Goal: Task Accomplishment & Management: Complete application form

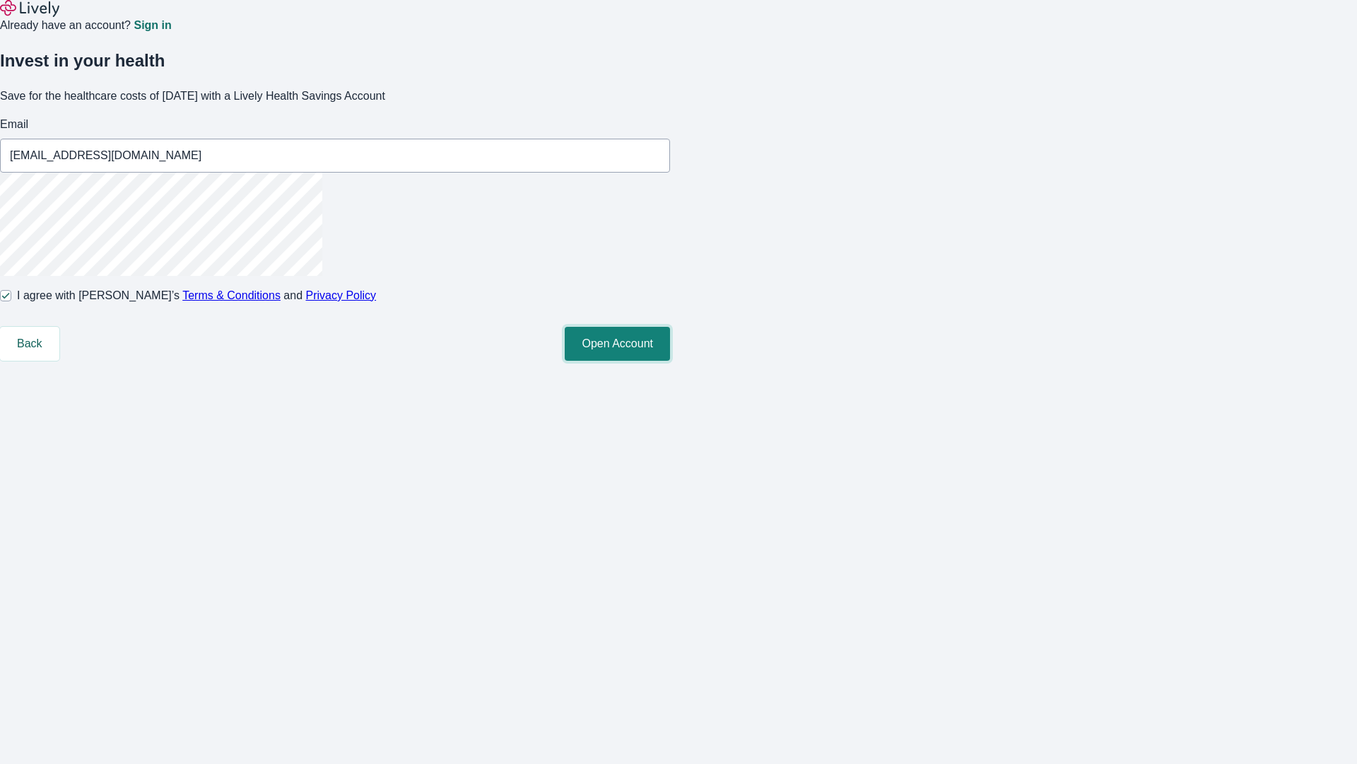
click at [670, 361] on button "Open Account" at bounding box center [617, 344] width 105 height 34
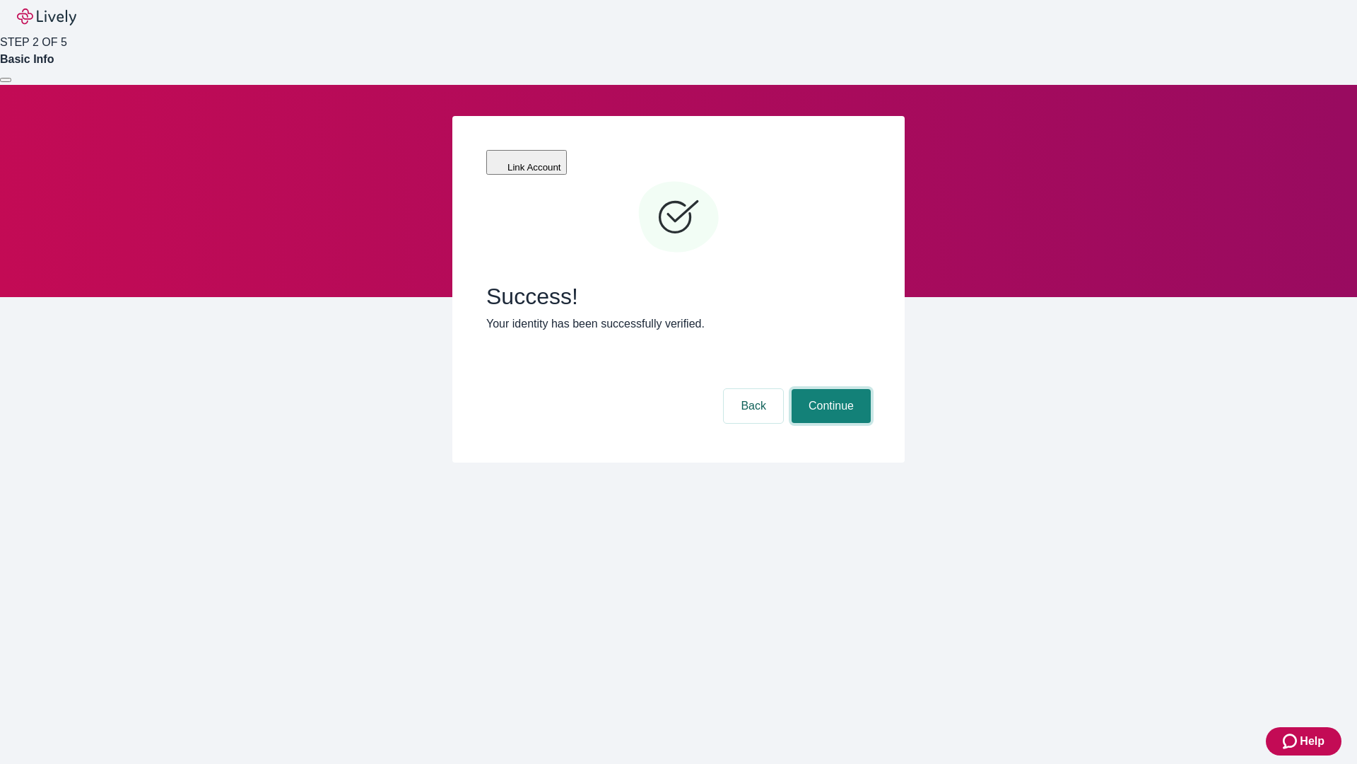
click at [829, 389] on button "Continue" at bounding box center [831, 406] width 79 height 34
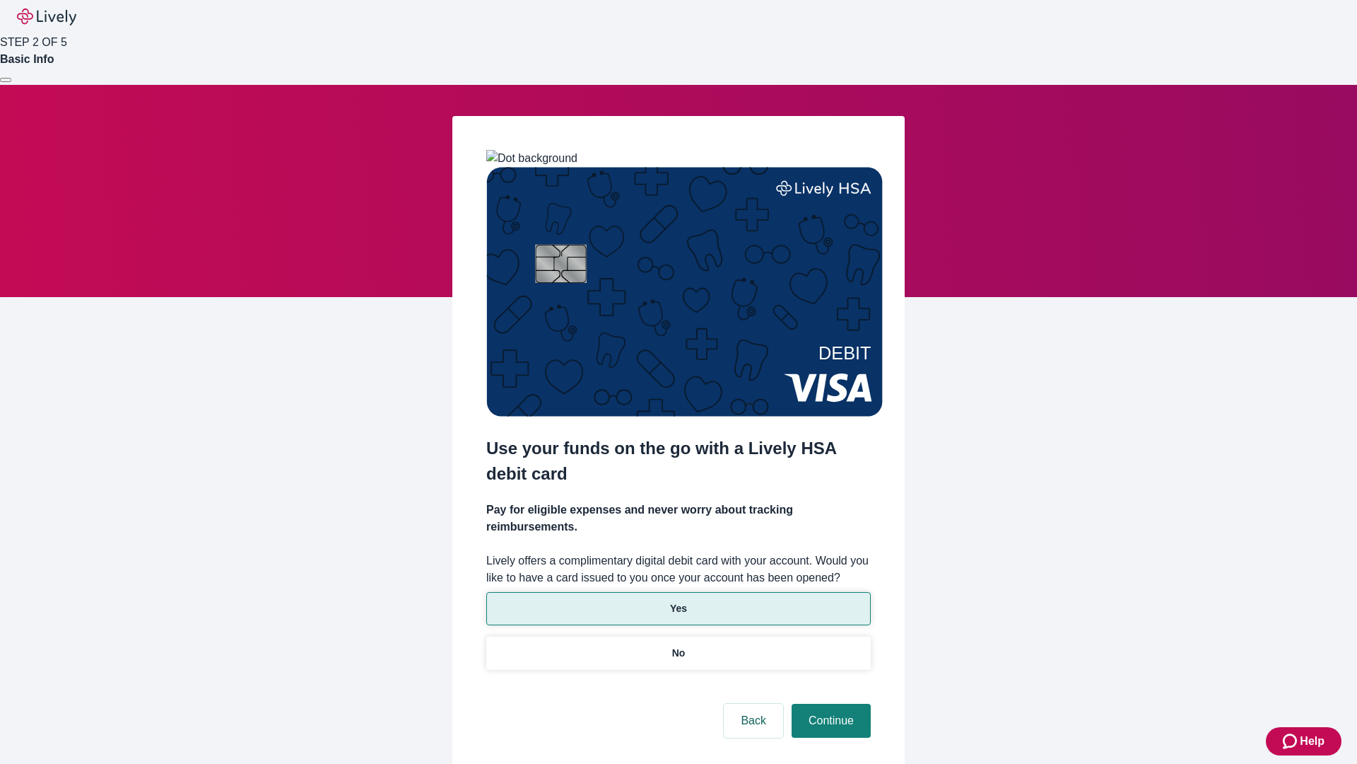
click at [678, 601] on p "Yes" at bounding box center [678, 608] width 17 height 15
click at [829, 703] on button "Continue" at bounding box center [831, 720] width 79 height 34
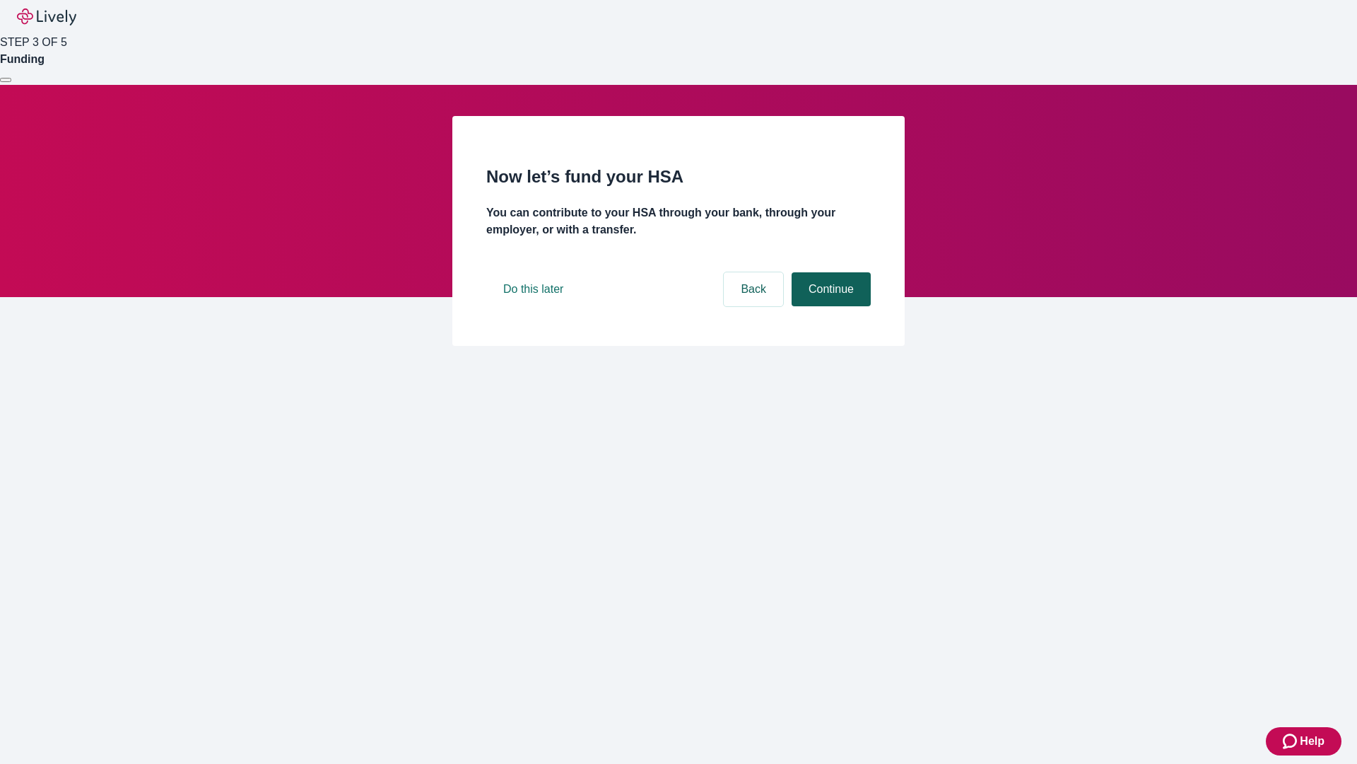
click at [829, 306] on button "Continue" at bounding box center [831, 289] width 79 height 34
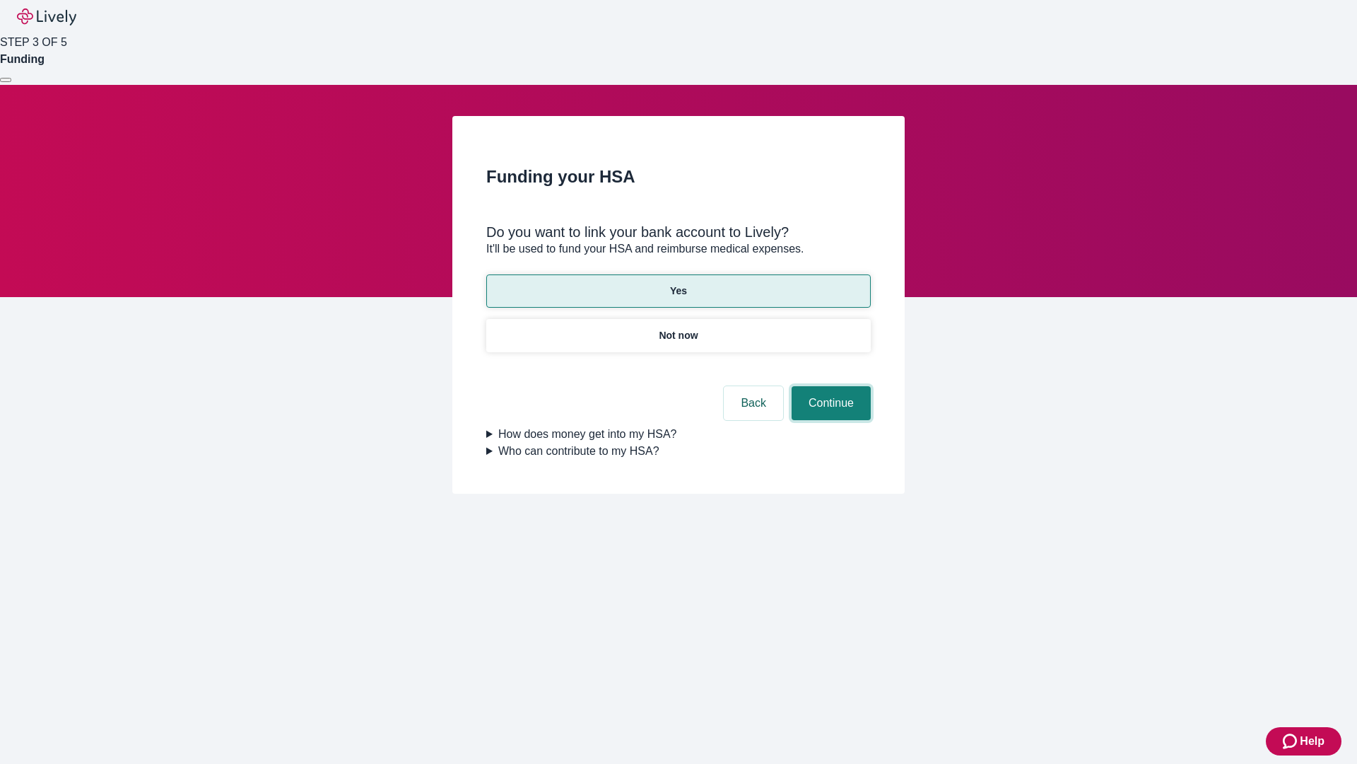
click at [829, 386] on button "Continue" at bounding box center [831, 403] width 79 height 34
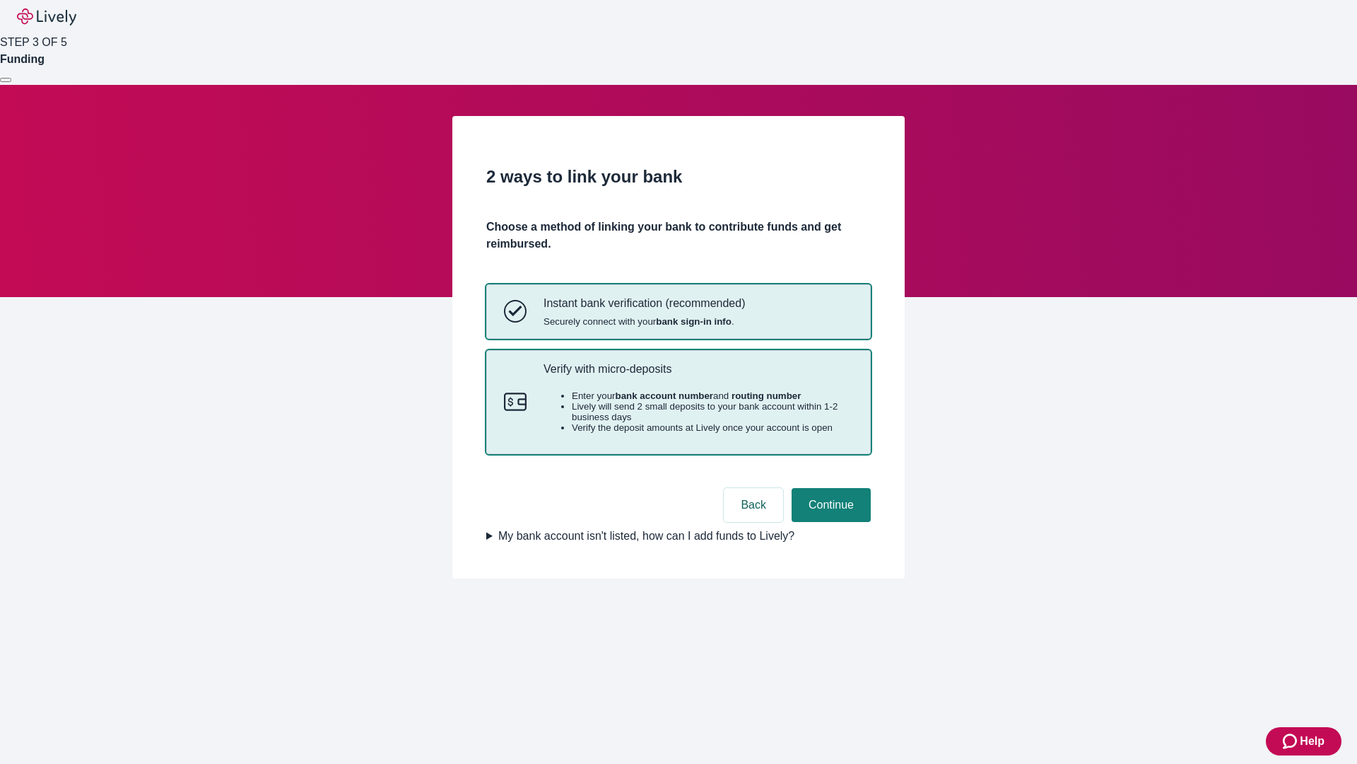
click at [698, 375] on p "Verify with micro-deposits" at bounding box center [699, 368] width 310 height 13
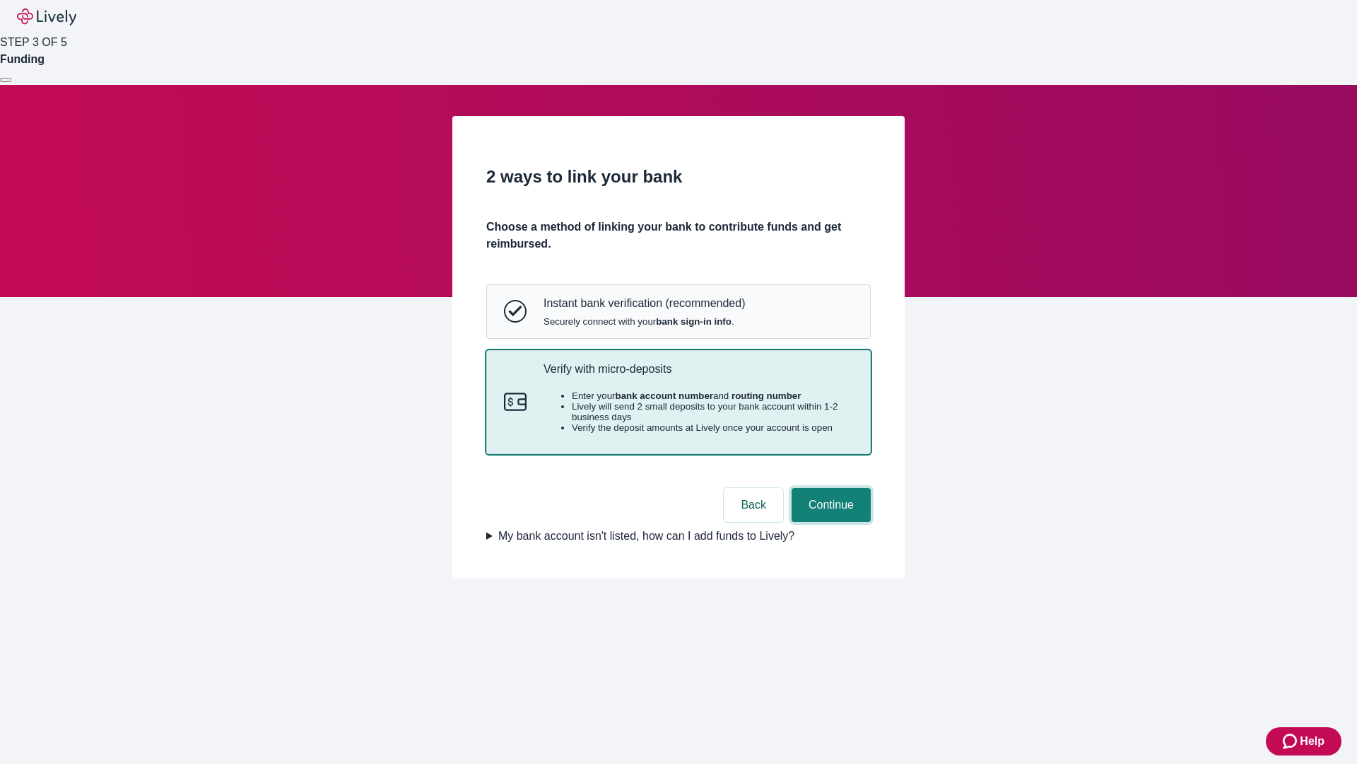
click at [829, 522] on button "Continue" at bounding box center [831, 505] width 79 height 34
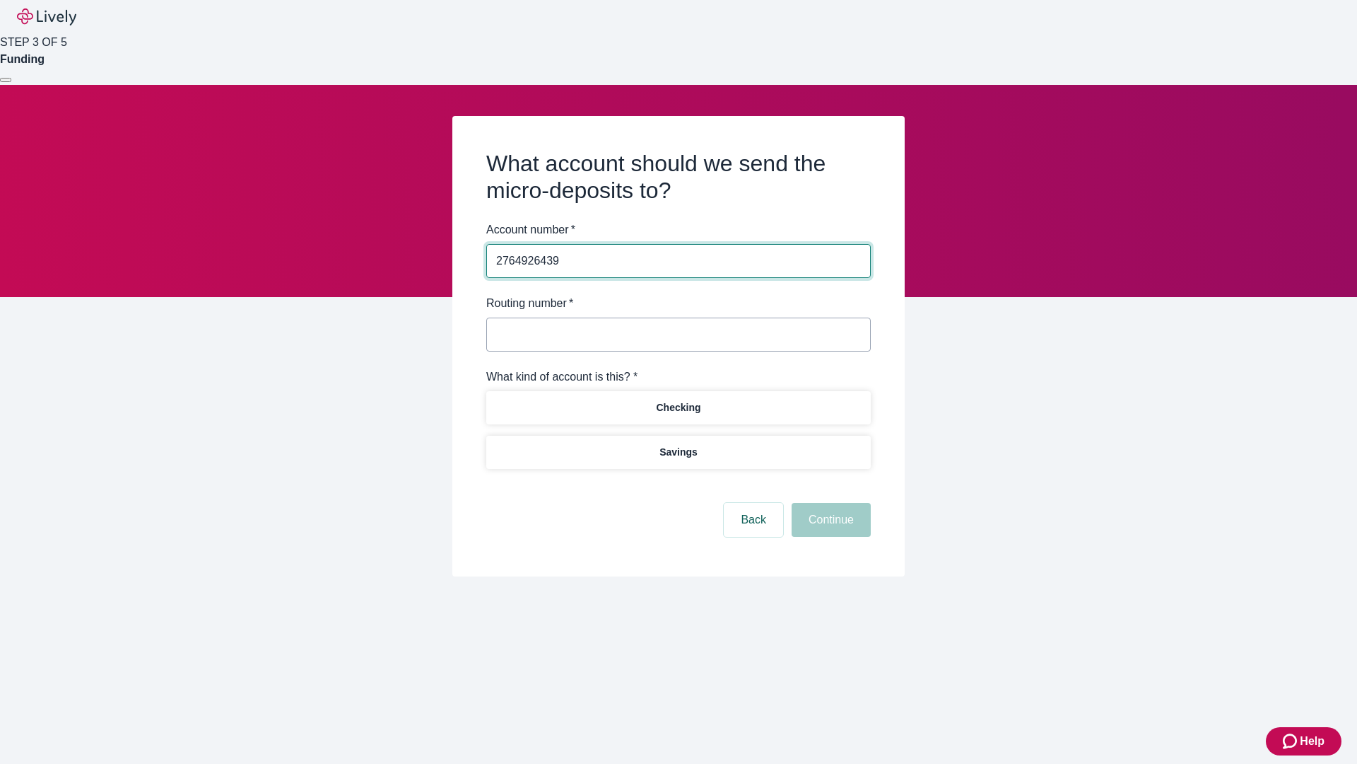
type input "2764926439"
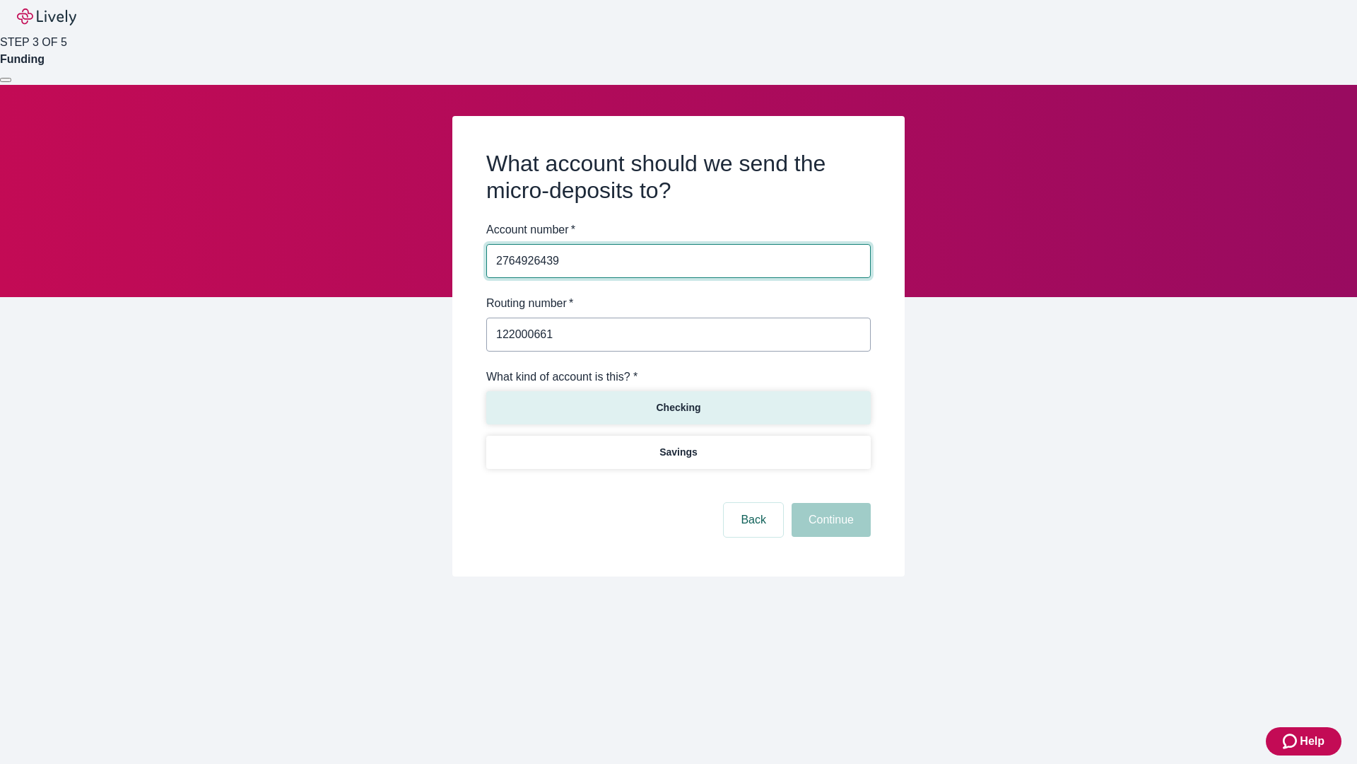
type input "122000661"
click at [678, 406] on p "Checking" at bounding box center [678, 407] width 45 height 15
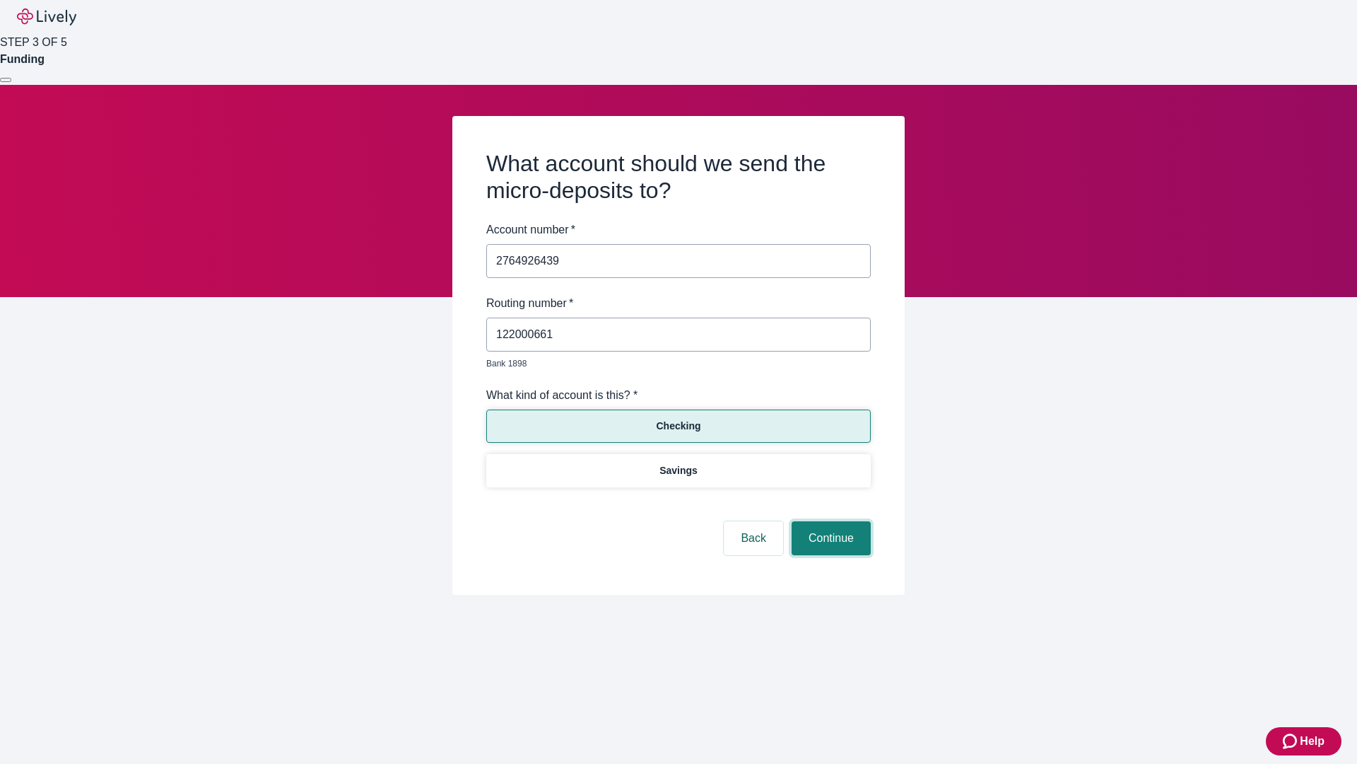
click at [829, 522] on button "Continue" at bounding box center [831, 538] width 79 height 34
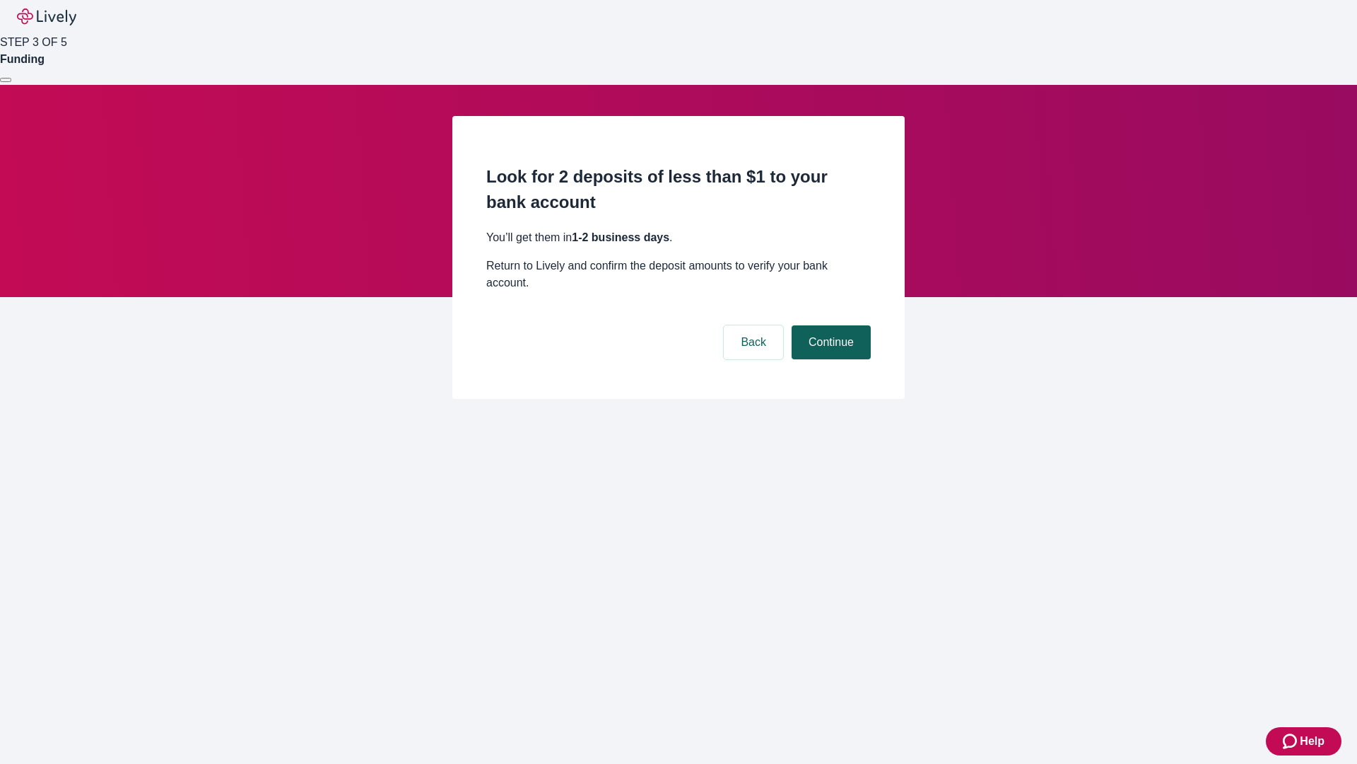
click at [829, 325] on button "Continue" at bounding box center [831, 342] width 79 height 34
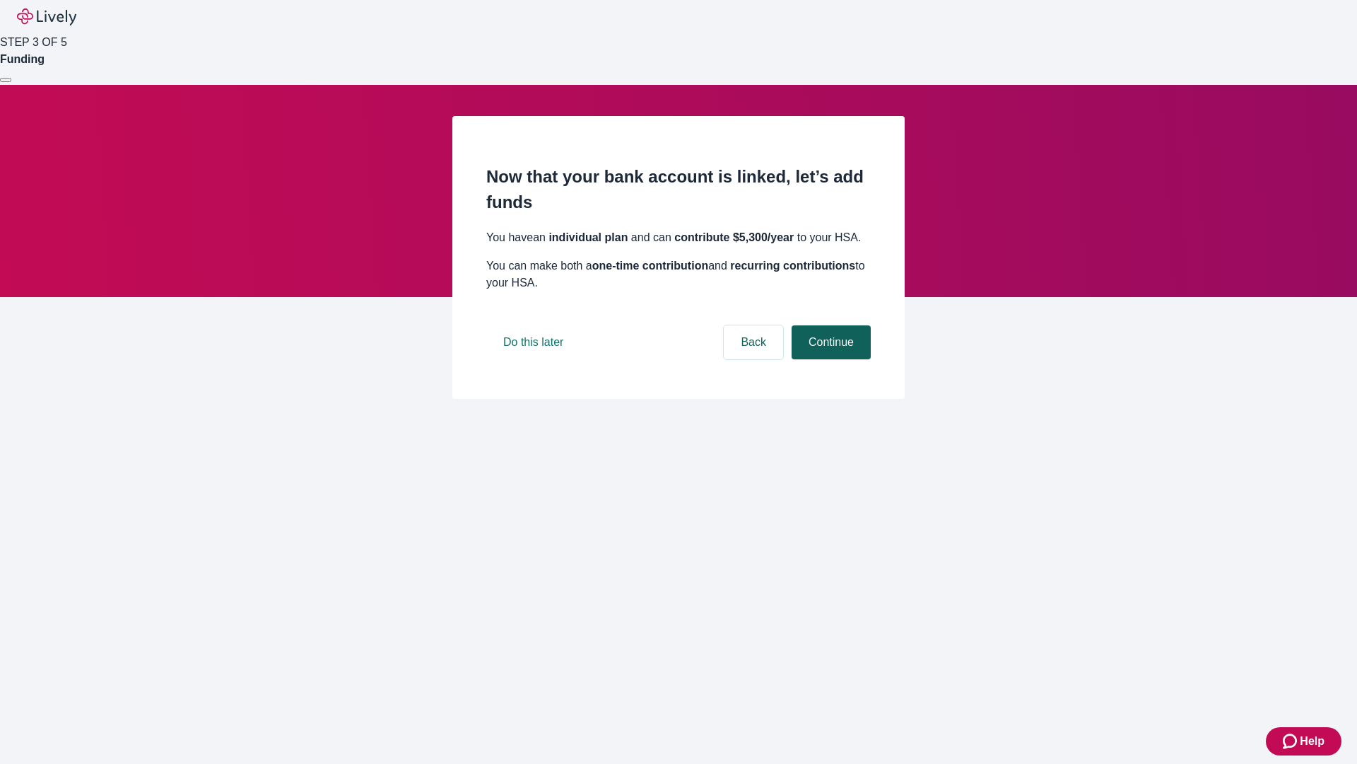
click at [829, 359] on button "Continue" at bounding box center [831, 342] width 79 height 34
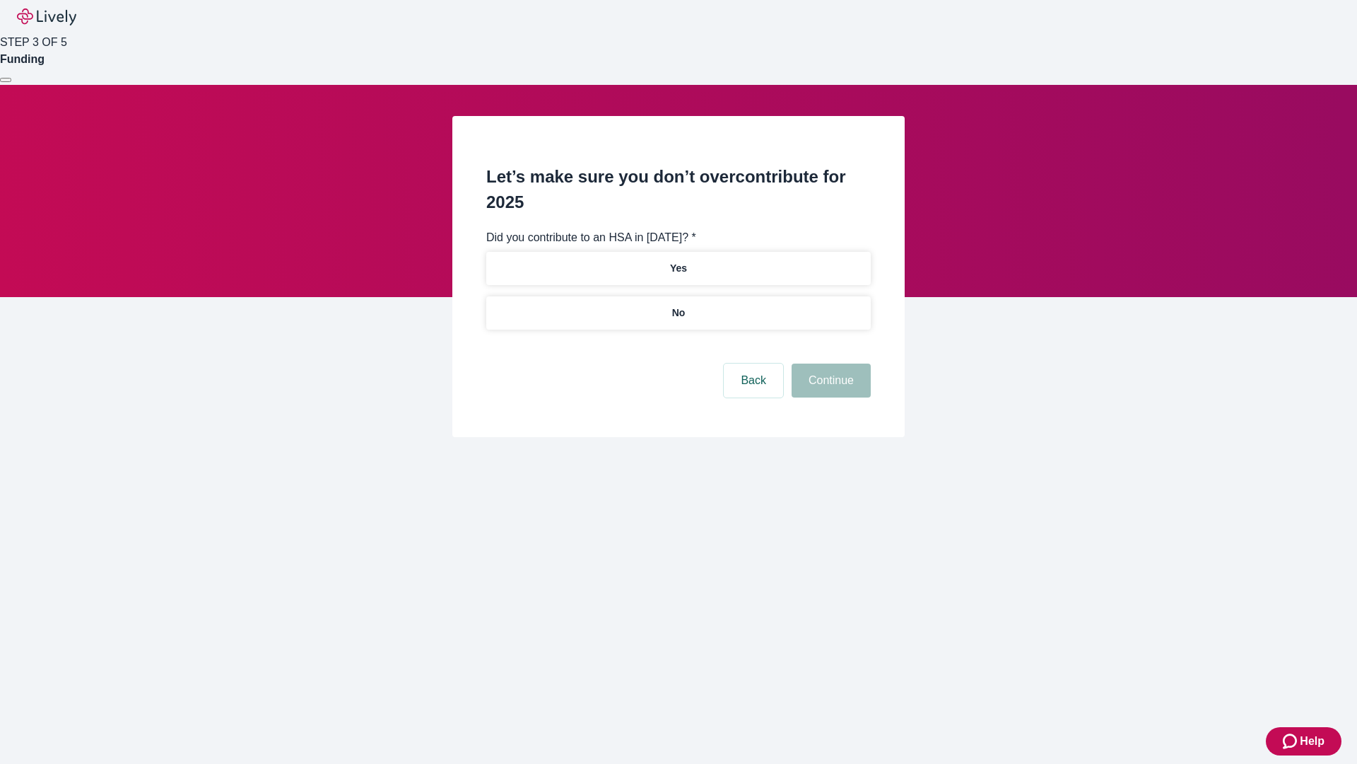
click at [678, 305] on p "No" at bounding box center [678, 312] width 13 height 15
click at [829, 363] on button "Continue" at bounding box center [831, 380] width 79 height 34
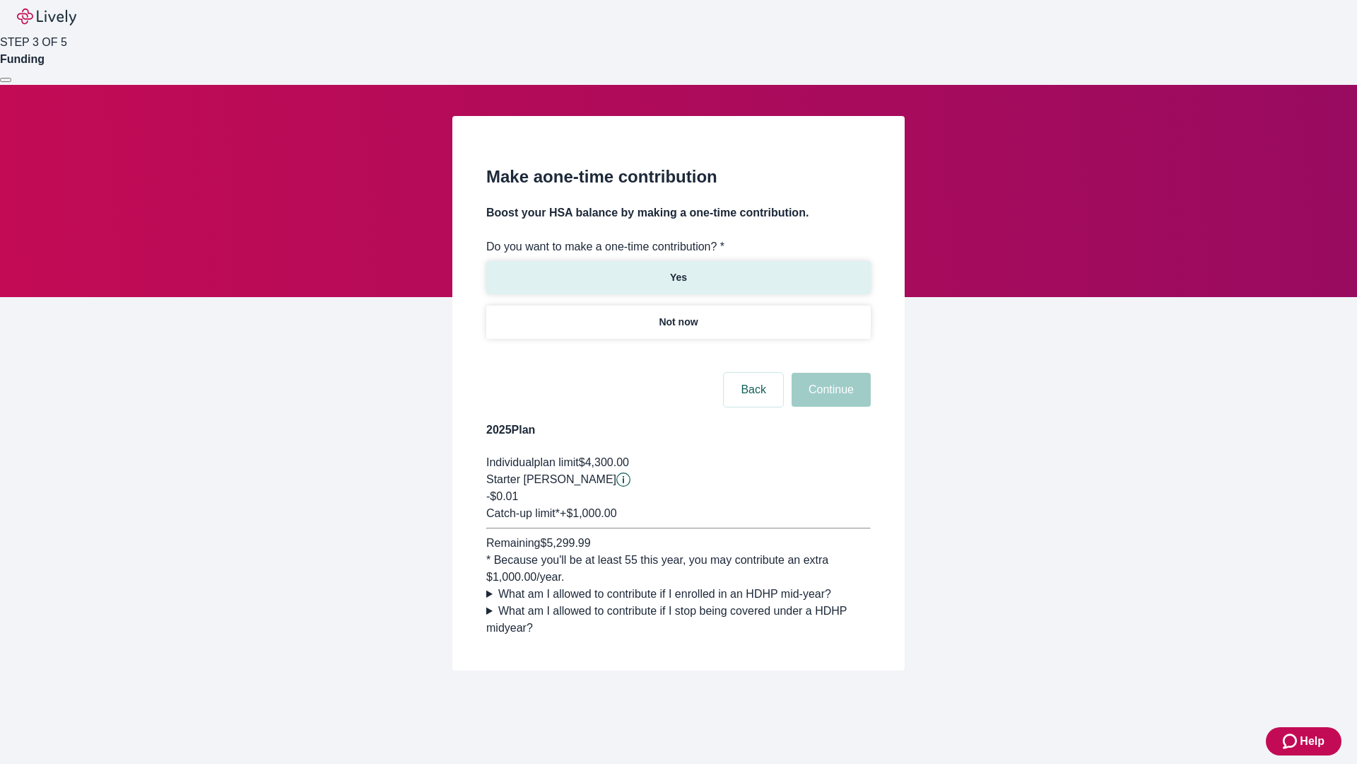
click at [678, 270] on p "Yes" at bounding box center [678, 277] width 17 height 15
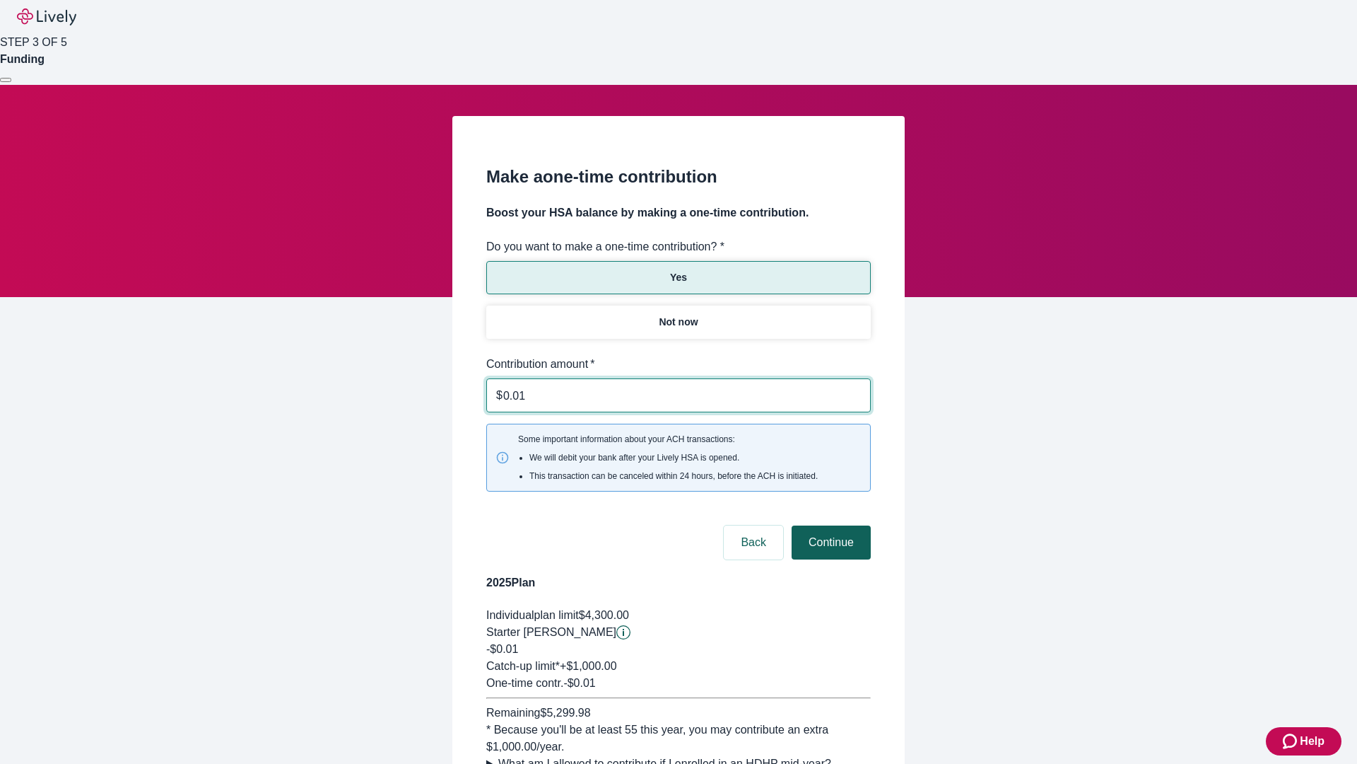
type input "0.01"
click at [829, 525] on button "Continue" at bounding box center [831, 542] width 79 height 34
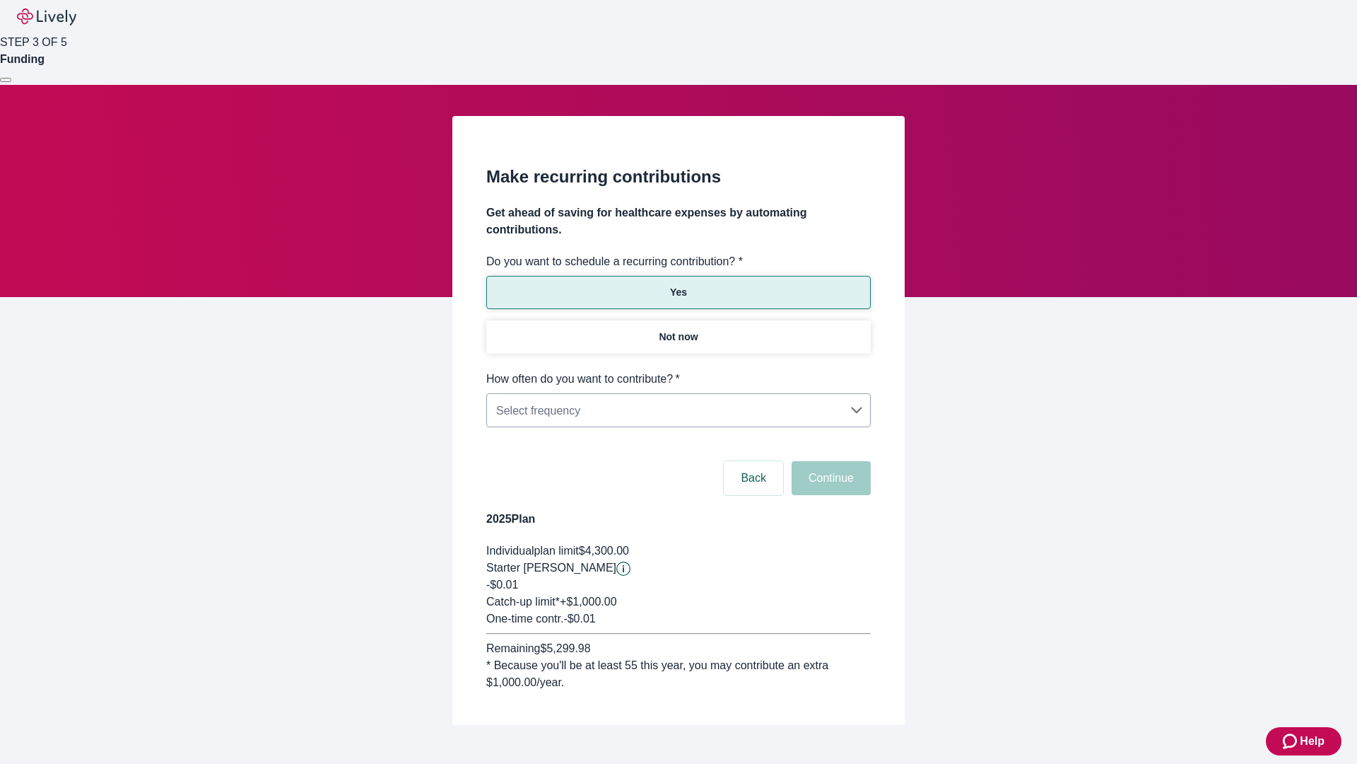
click at [678, 370] on body "Help STEP 3 OF 5 Funding Make recurring contributions Get ahead of saving for h…" at bounding box center [678, 396] width 1357 height 792
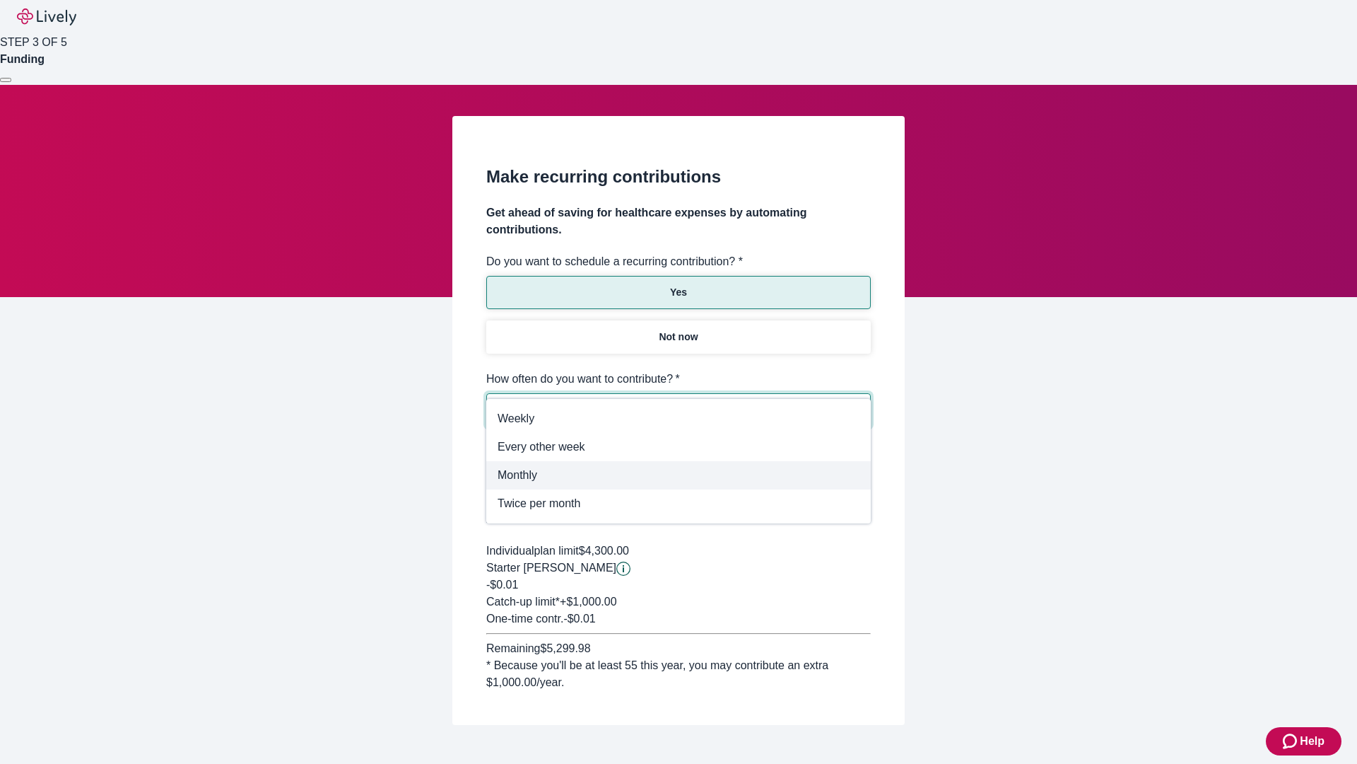
click at [679, 475] on span "Monthly" at bounding box center [679, 475] width 362 height 17
type input "Monthly"
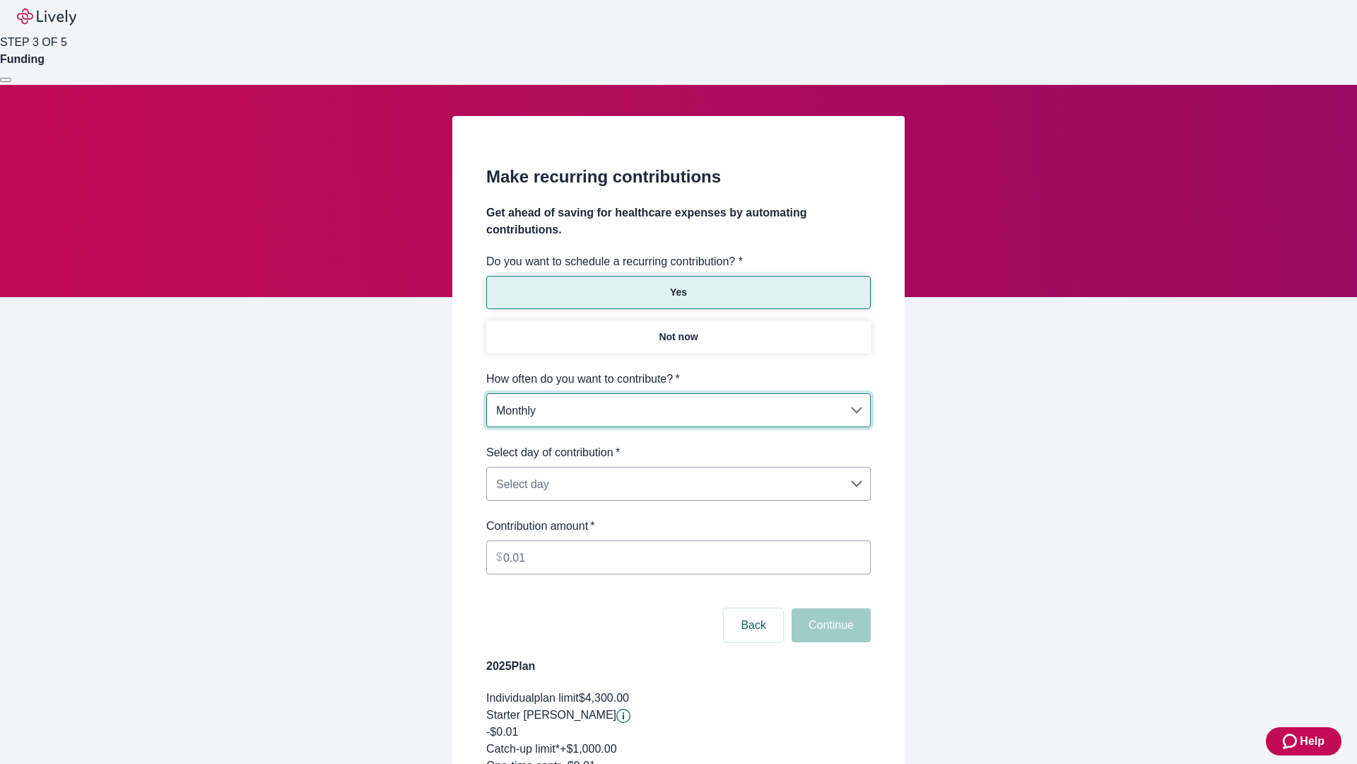
click at [678, 444] on body "Help STEP 3 OF 5 Funding Make recurring contributions Get ahead of saving for h…" at bounding box center [678, 470] width 1357 height 940
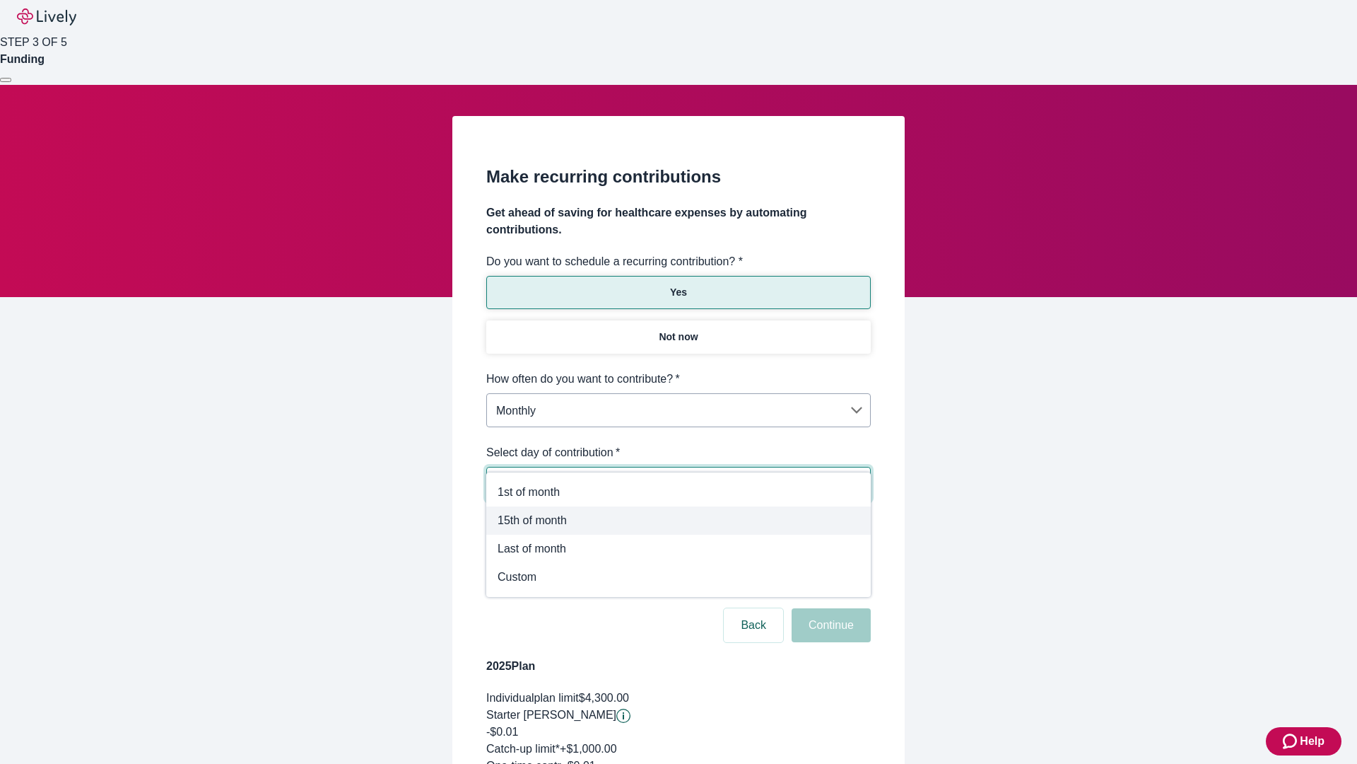
click at [679, 520] on span "15th of month" at bounding box center [679, 520] width 362 height 17
type input "Monthly15th"
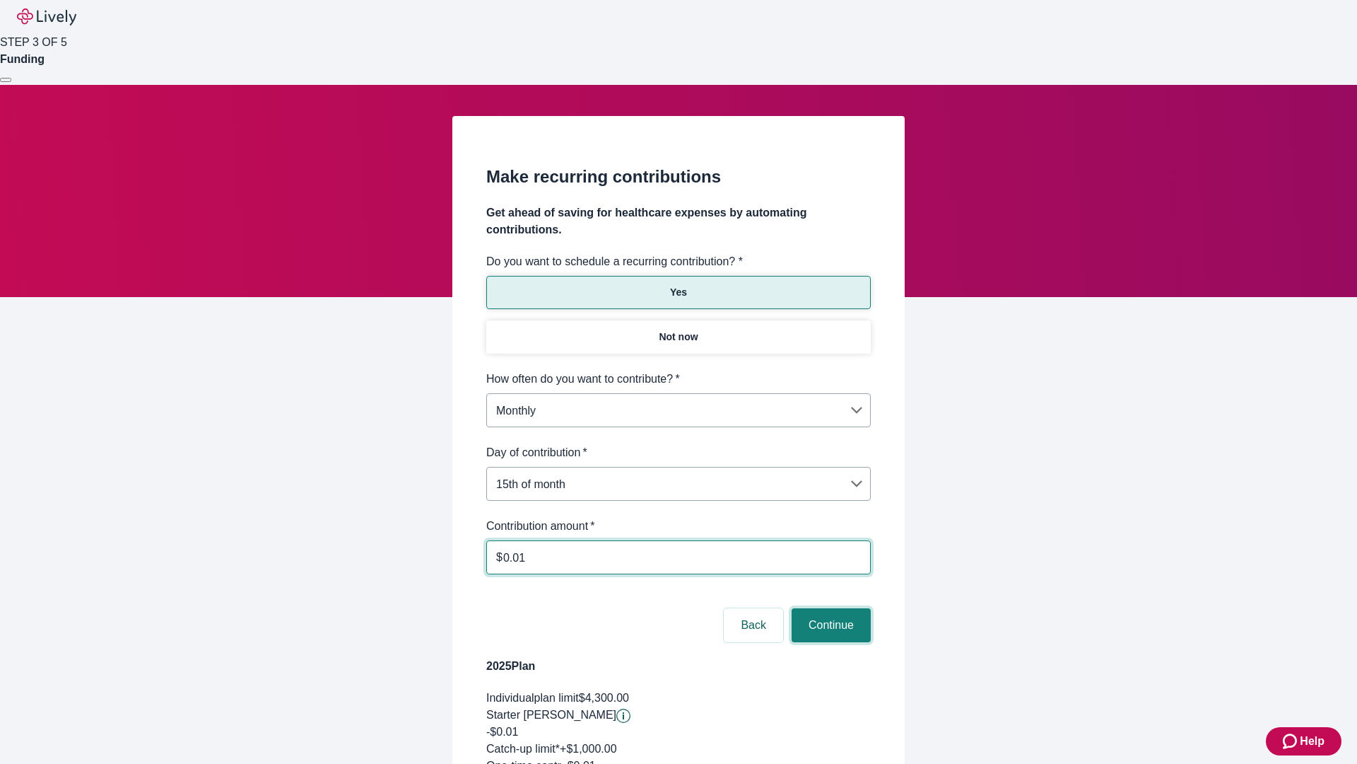
click at [829, 608] on button "Continue" at bounding box center [831, 625] width 79 height 34
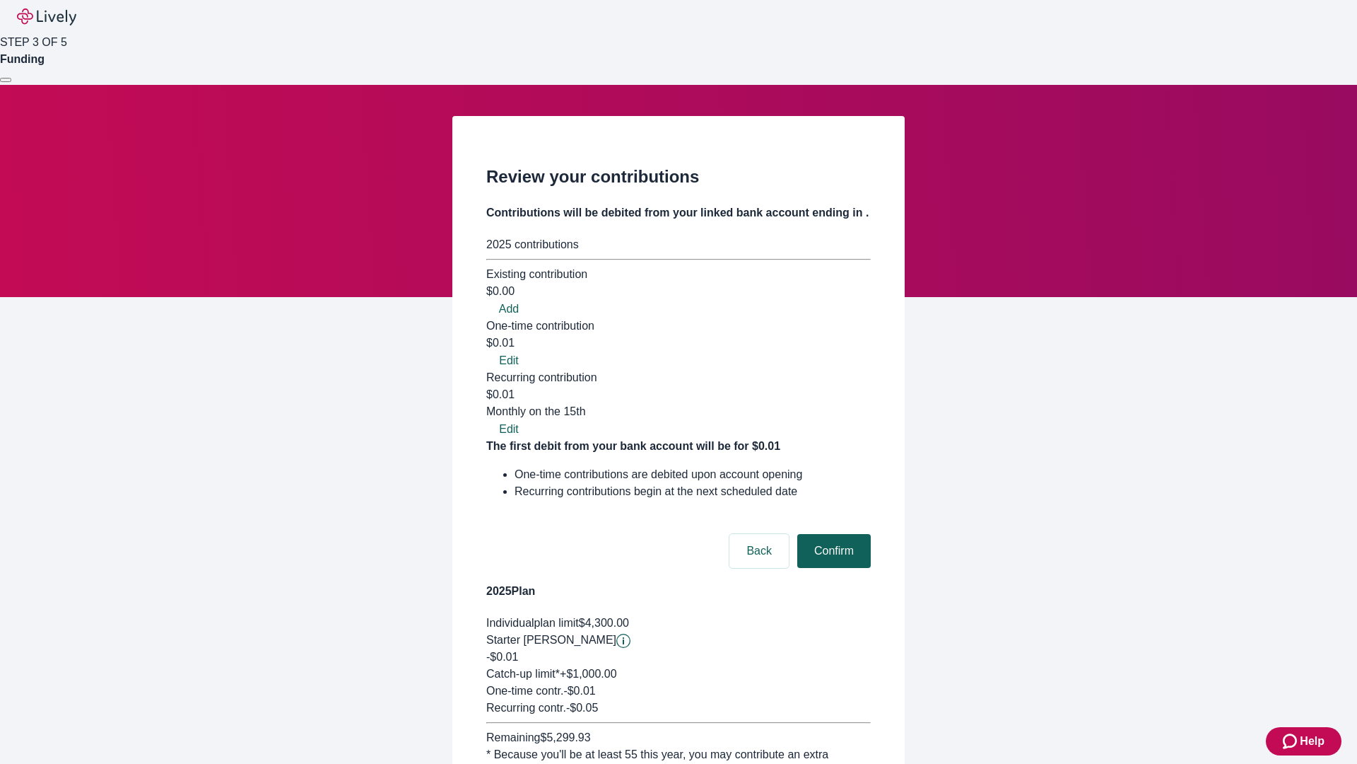
click at [832, 534] on button "Confirm" at bounding box center [834, 551] width 74 height 34
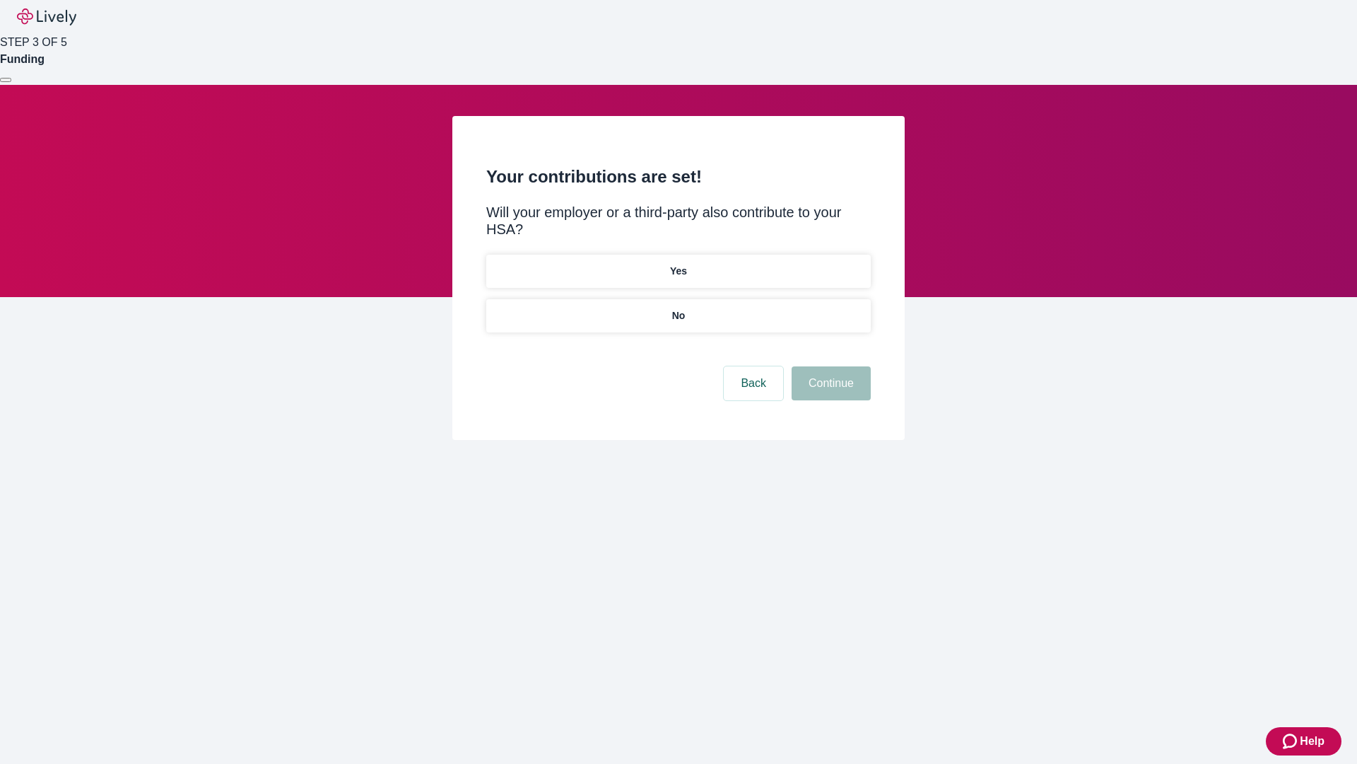
click at [678, 264] on p "Yes" at bounding box center [678, 271] width 17 height 15
click at [829, 366] on button "Continue" at bounding box center [831, 383] width 79 height 34
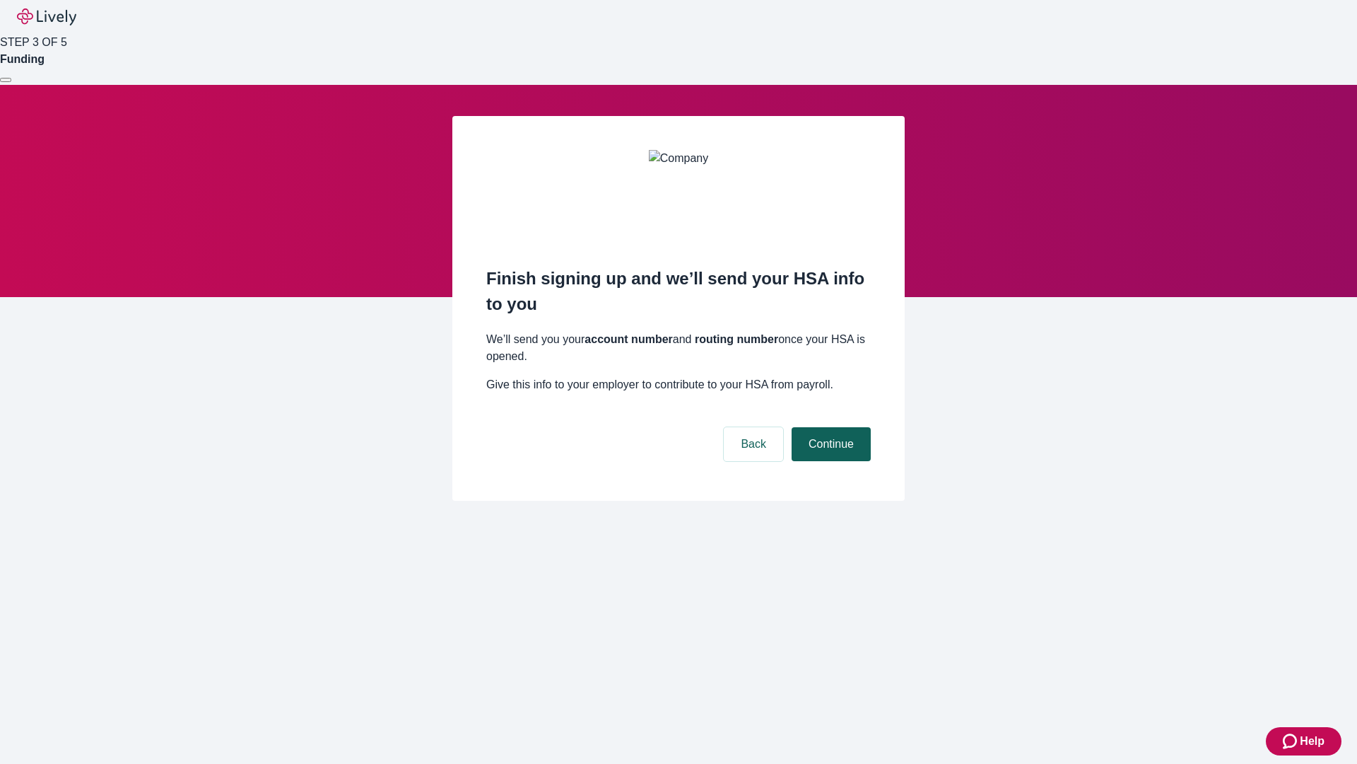
click at [829, 427] on button "Continue" at bounding box center [831, 444] width 79 height 34
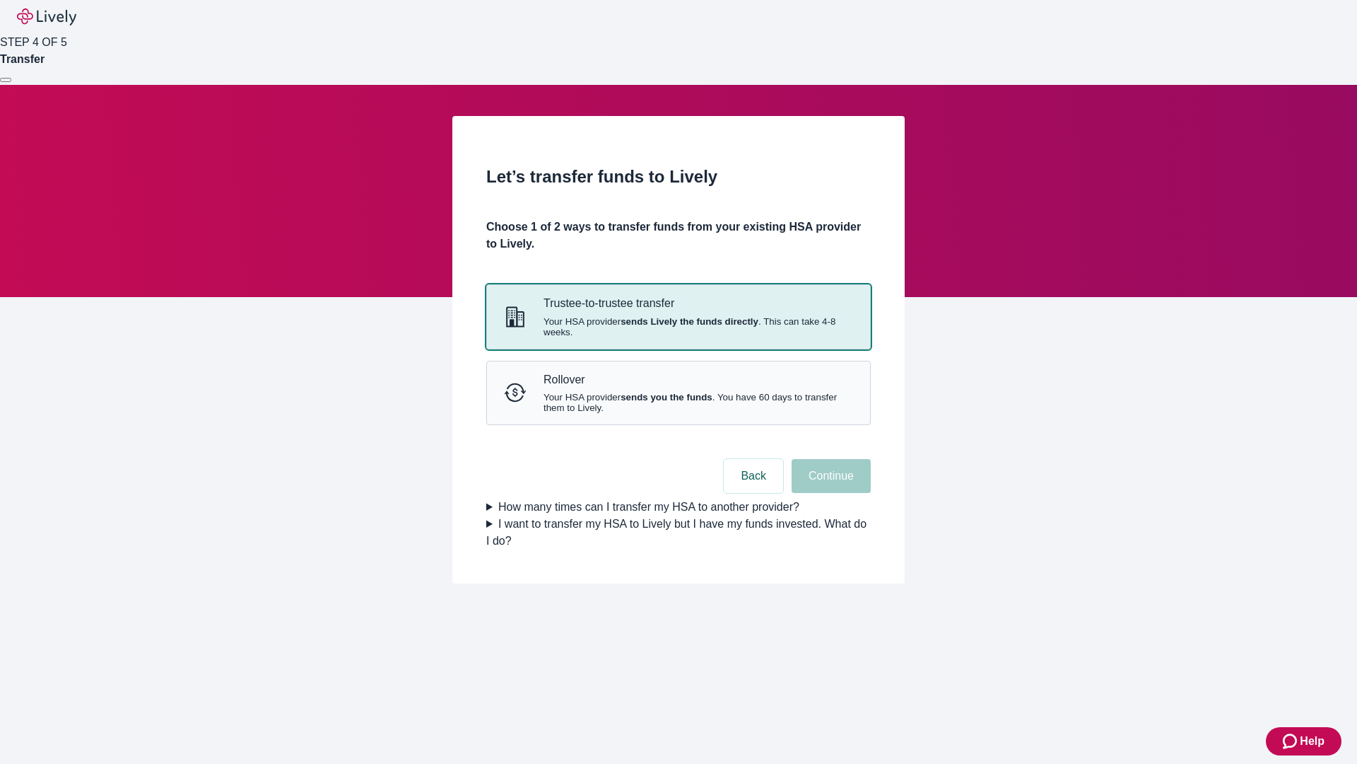
click at [678, 327] on strong "sends Lively the funds directly" at bounding box center [690, 321] width 138 height 11
click at [829, 493] on button "Continue" at bounding box center [831, 476] width 79 height 34
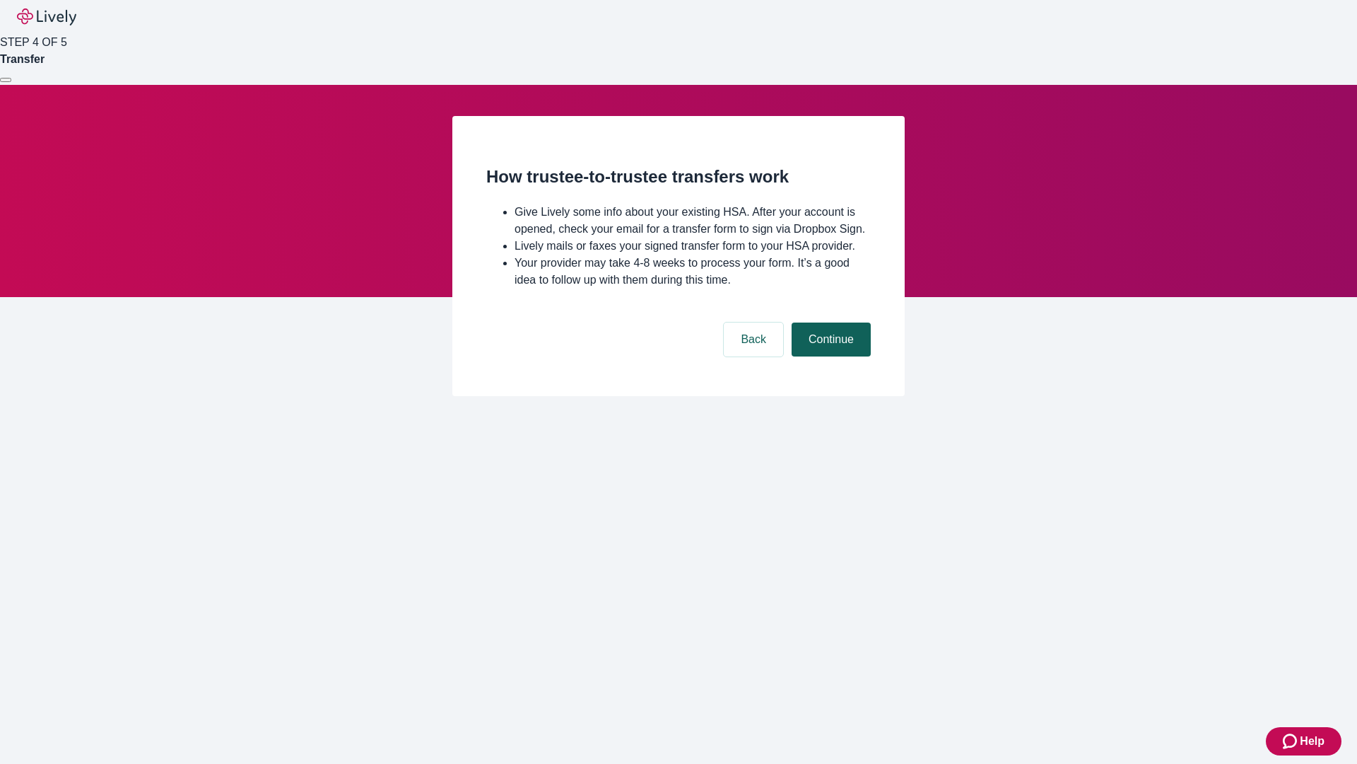
click at [829, 356] on button "Continue" at bounding box center [831, 339] width 79 height 34
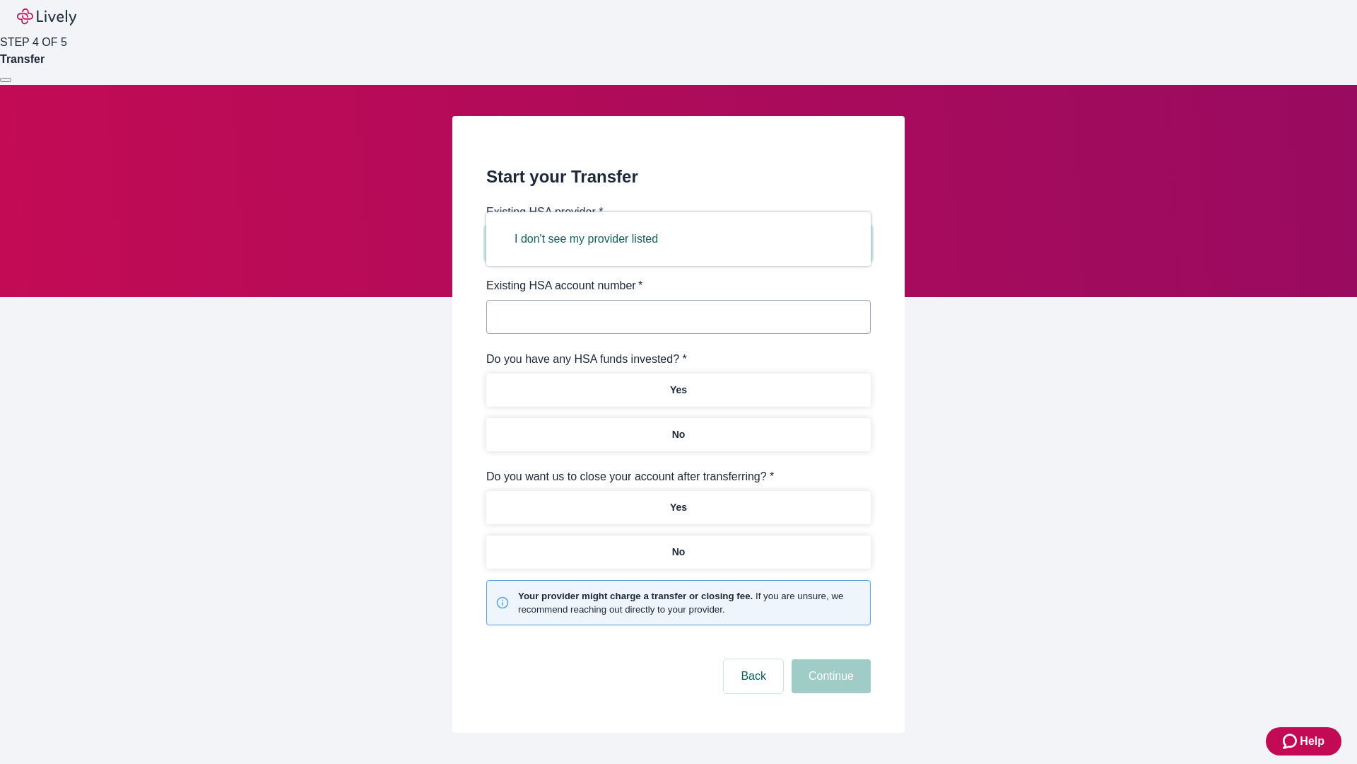
click at [591, 239] on button "I don't see my provider listed" at bounding box center [586, 239] width 177 height 34
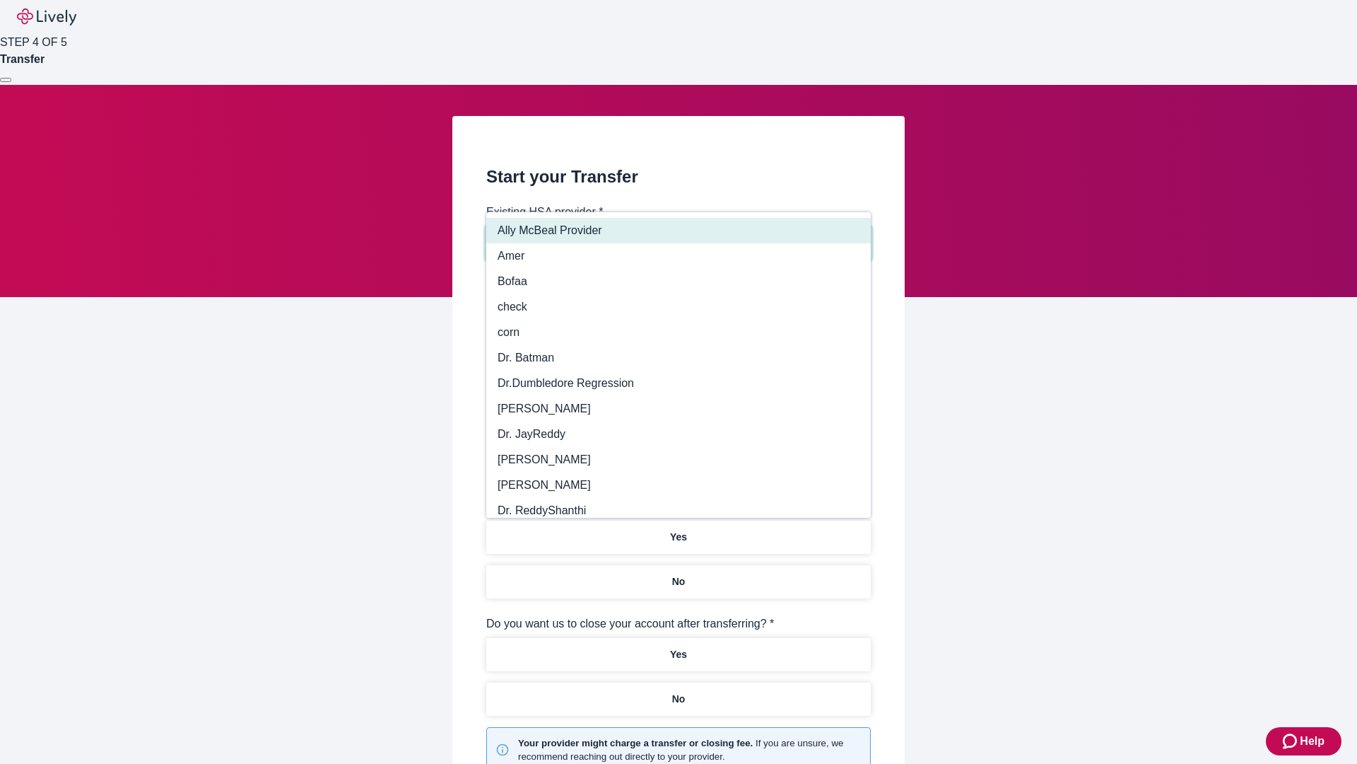
type input "Other"
type input "Health Equity"
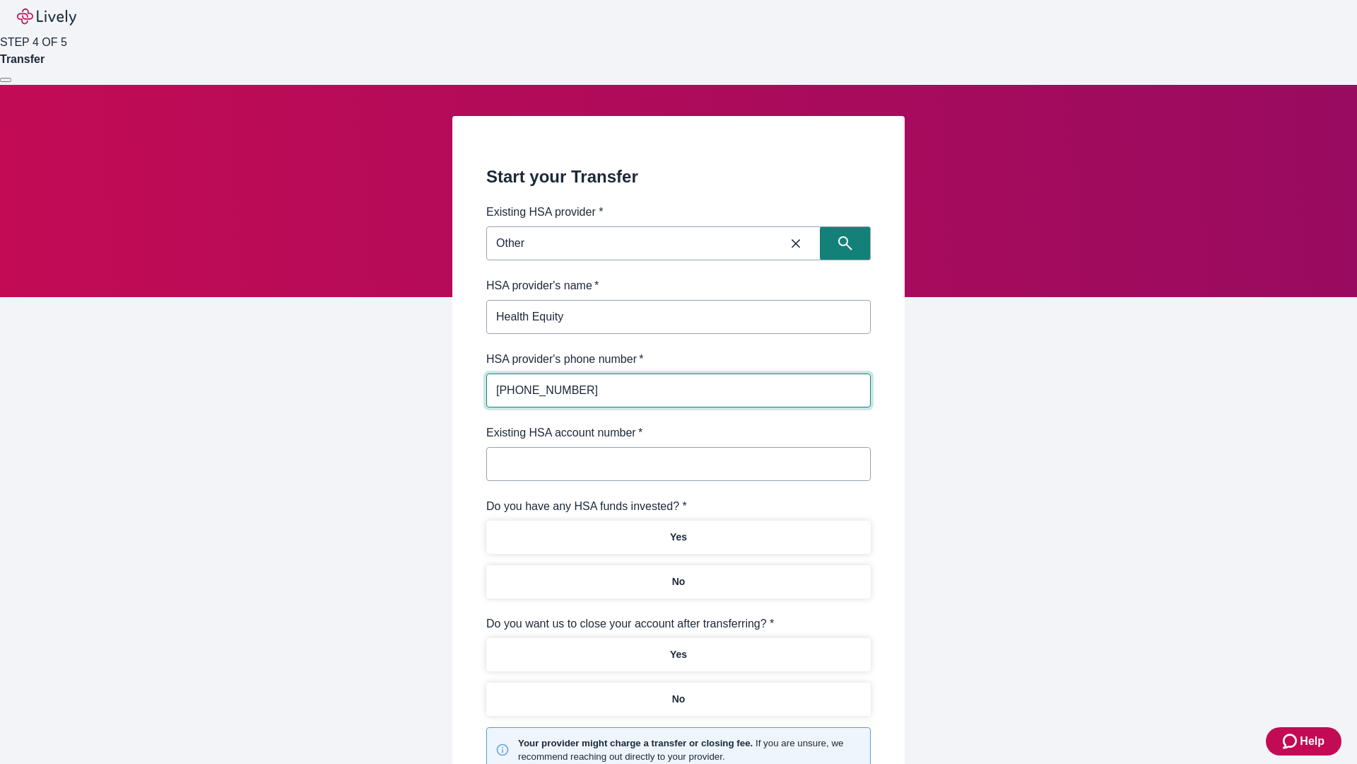
type input "(434) 343-4344"
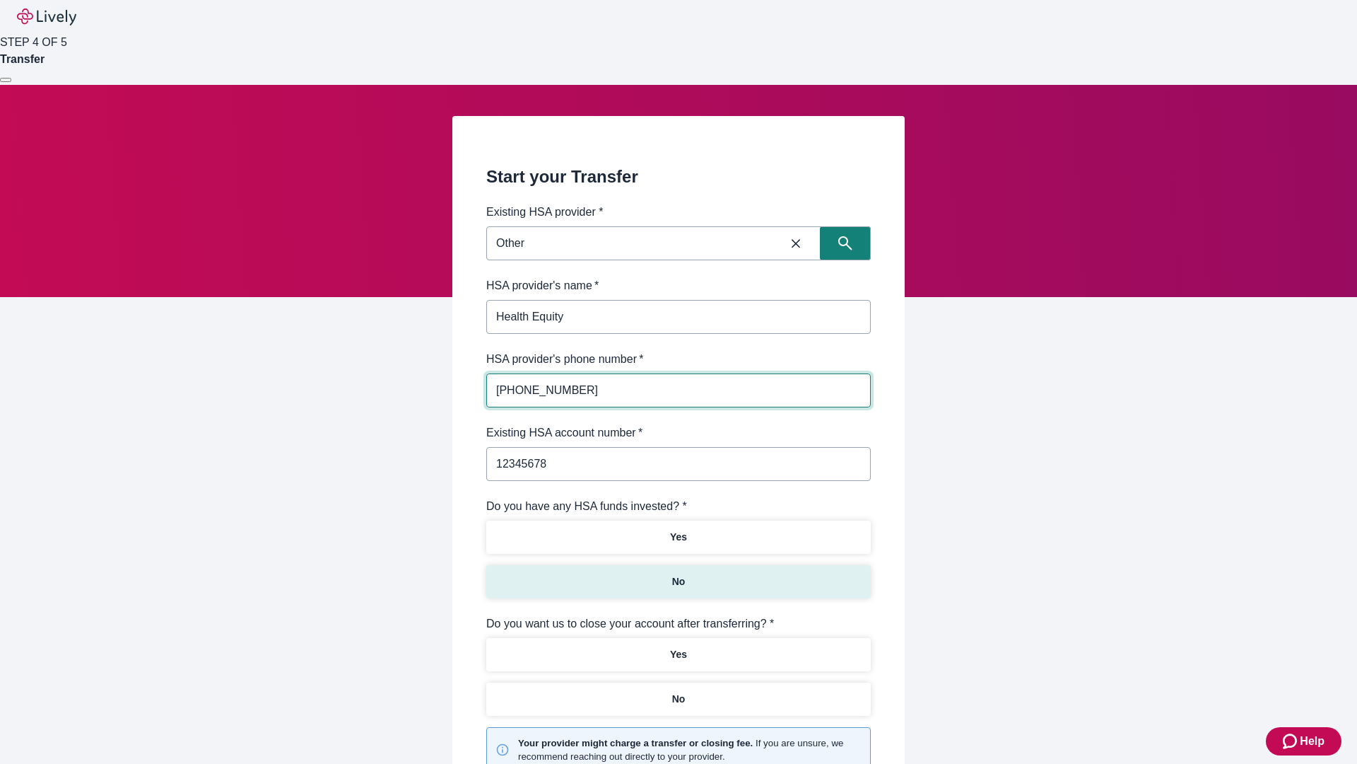
type input "12345678"
click at [678, 574] on p "No" at bounding box center [678, 581] width 13 height 15
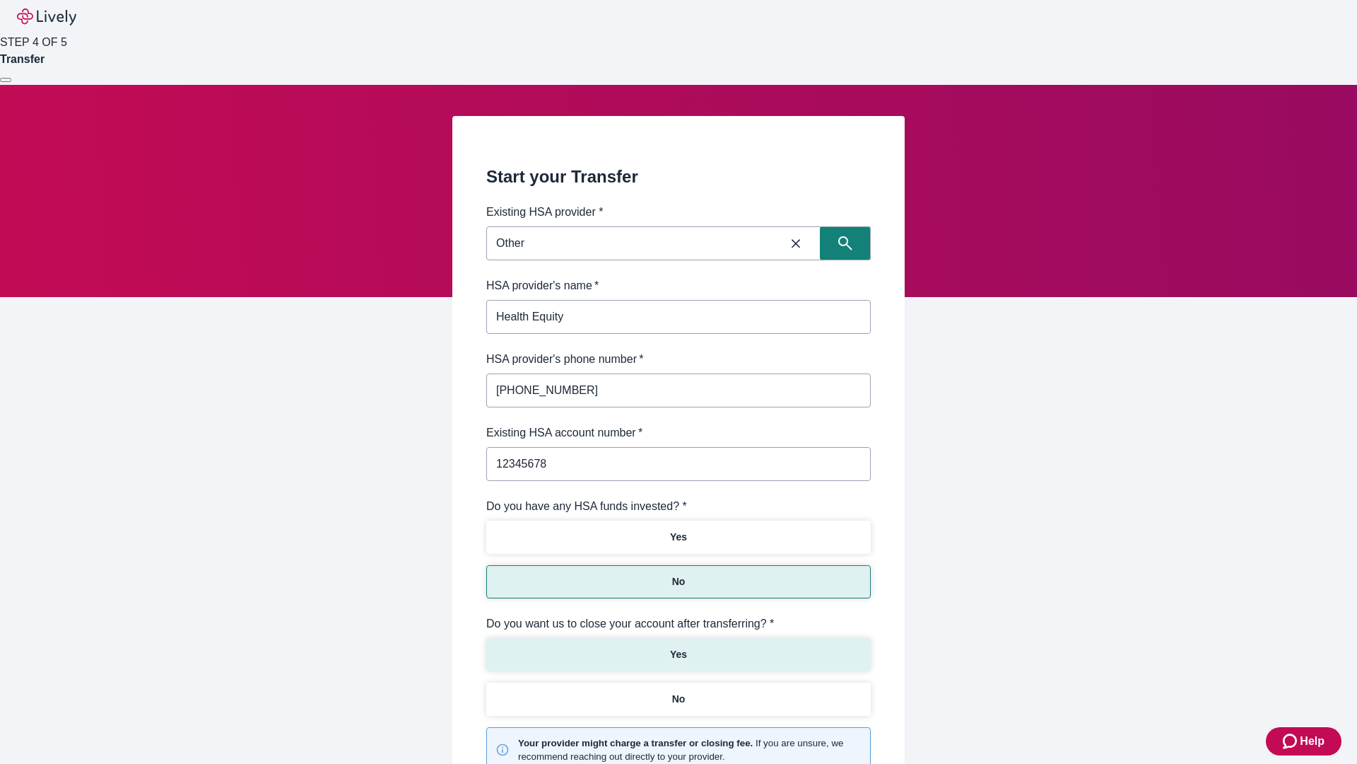
click at [678, 647] on p "Yes" at bounding box center [678, 654] width 17 height 15
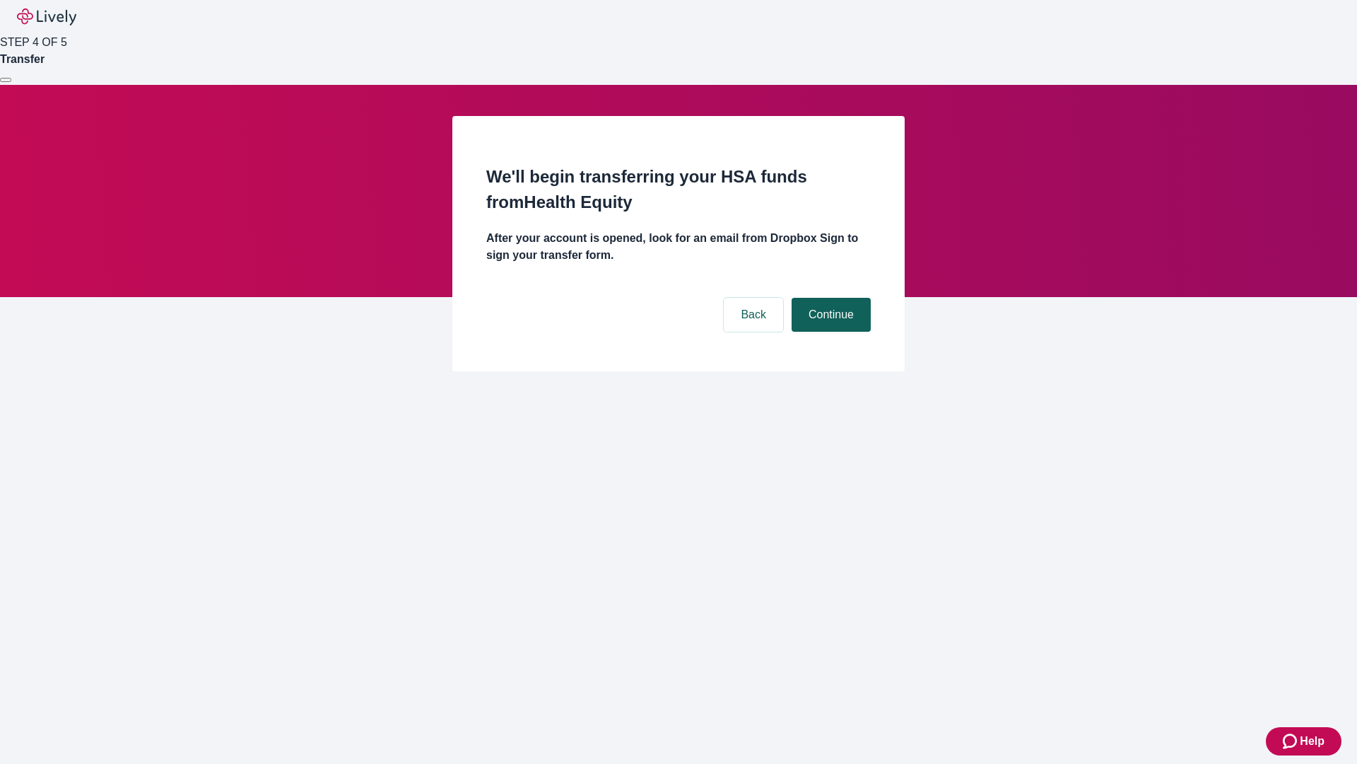
click at [829, 298] on button "Continue" at bounding box center [831, 315] width 79 height 34
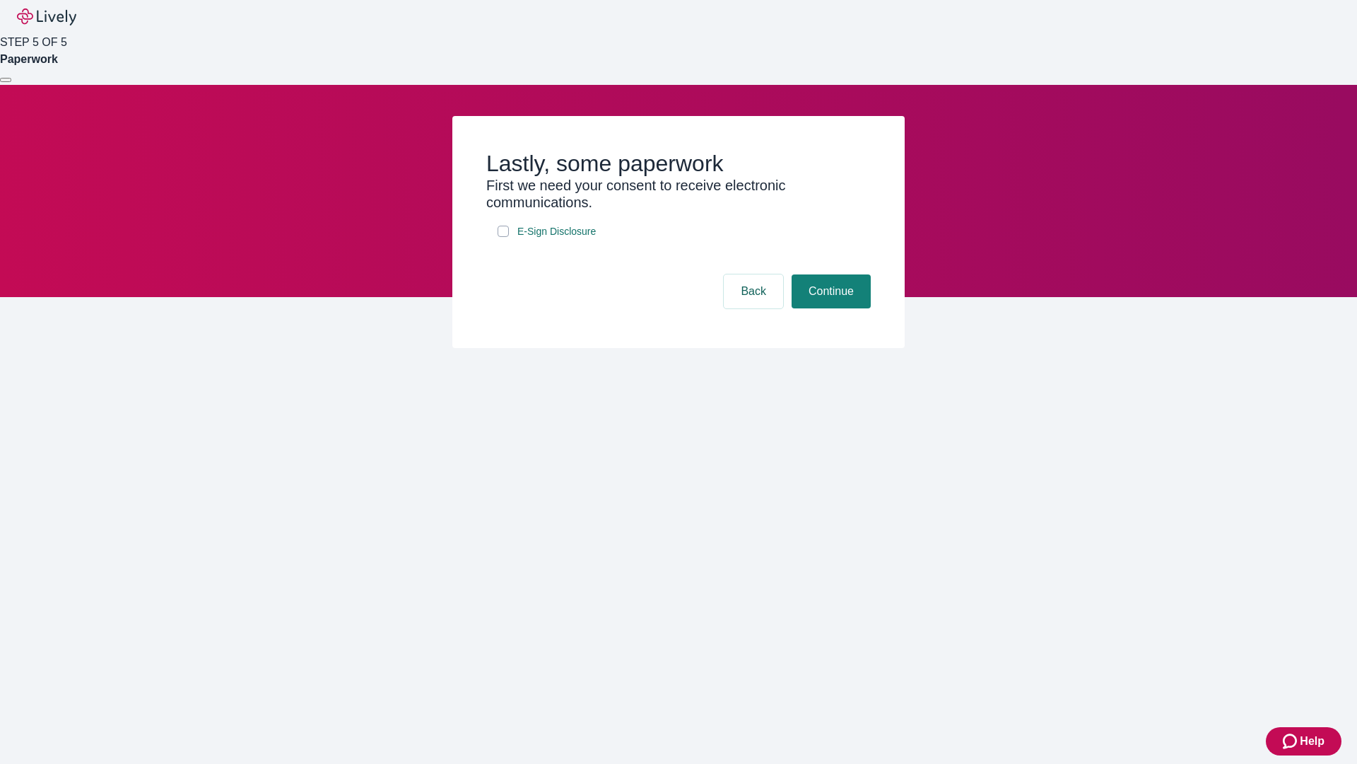
click at [503, 237] on input "E-Sign Disclosure" at bounding box center [503, 231] width 11 height 11
checkbox input "true"
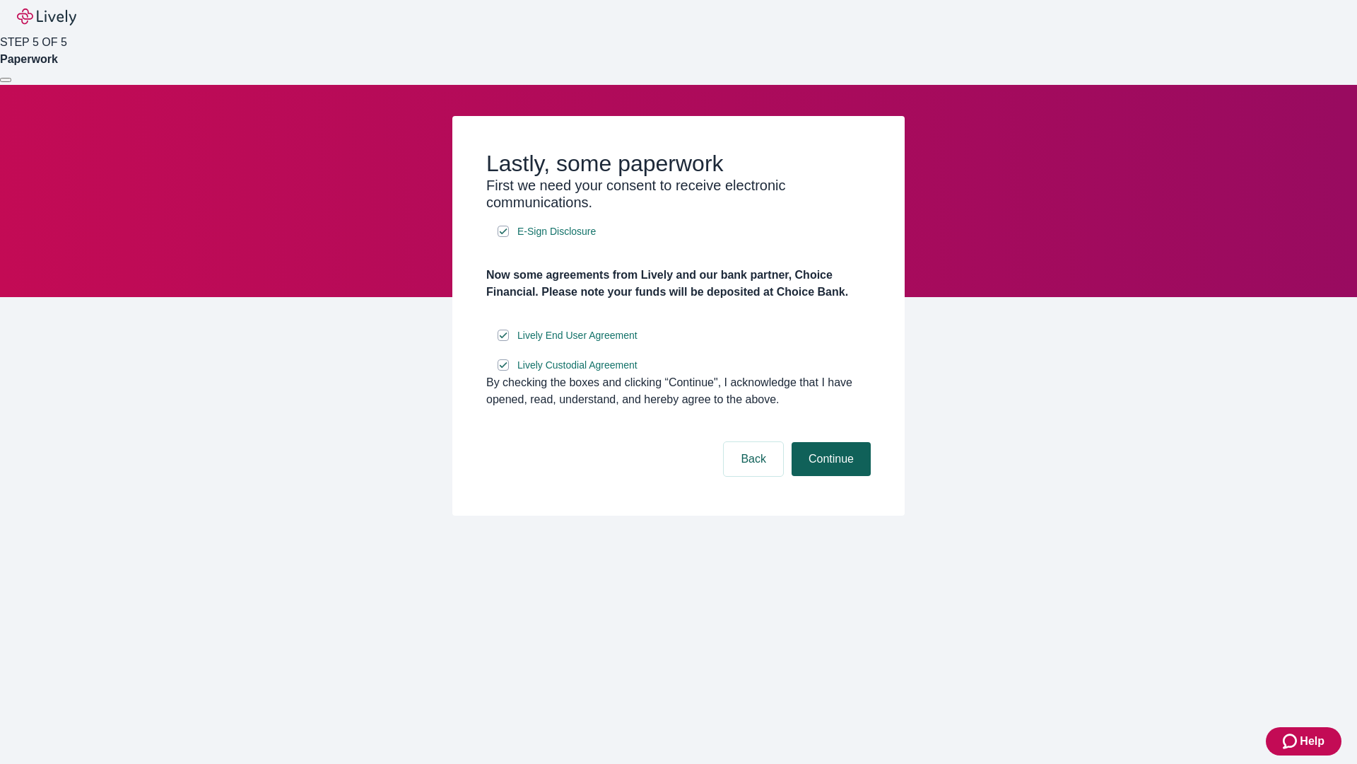
click at [829, 476] on button "Continue" at bounding box center [831, 459] width 79 height 34
